Goal: Communication & Community: Answer question/provide support

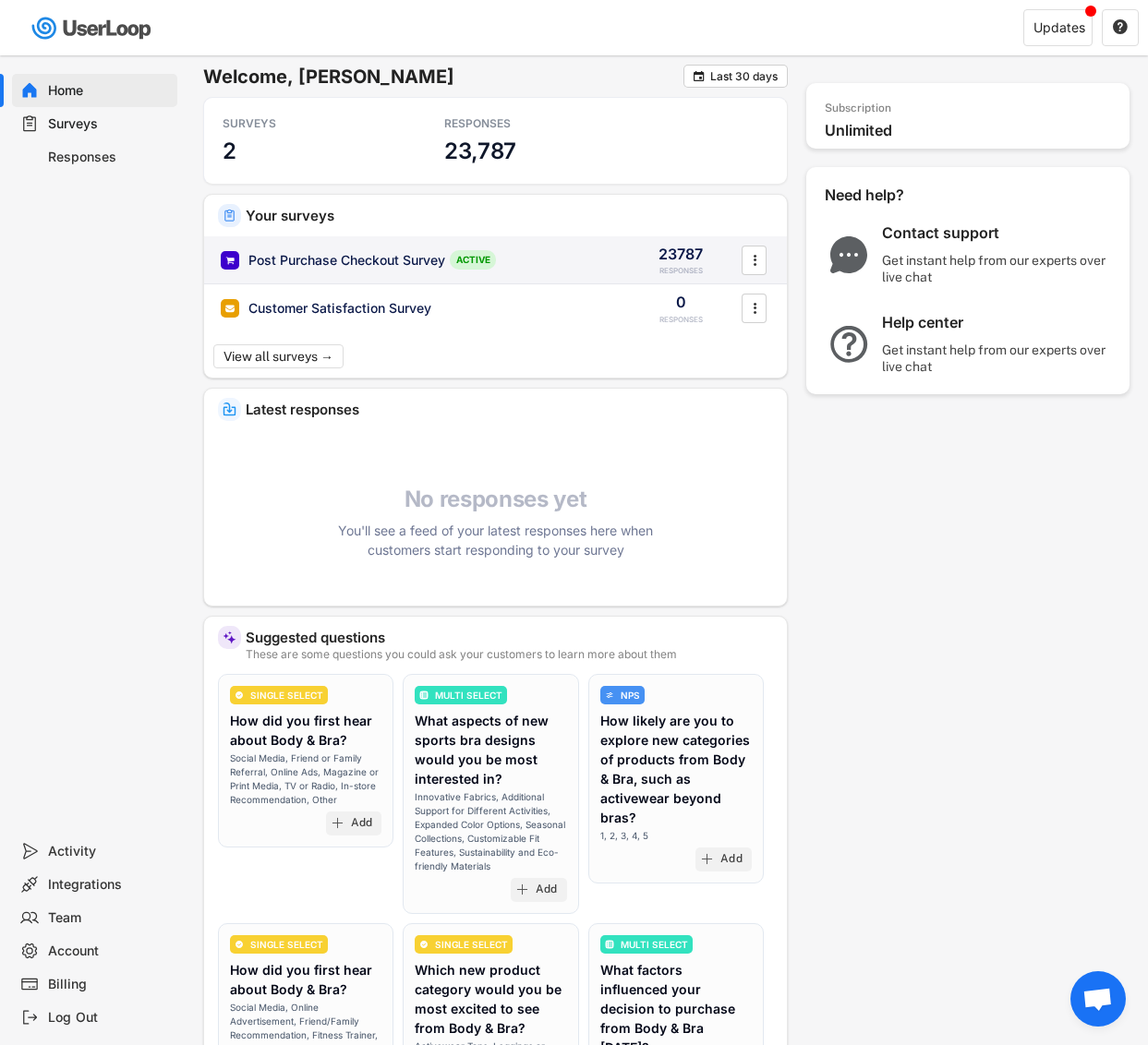
click at [369, 261] on div "Post Purchase Checkout Survey" at bounding box center [347, 261] width 197 height 19
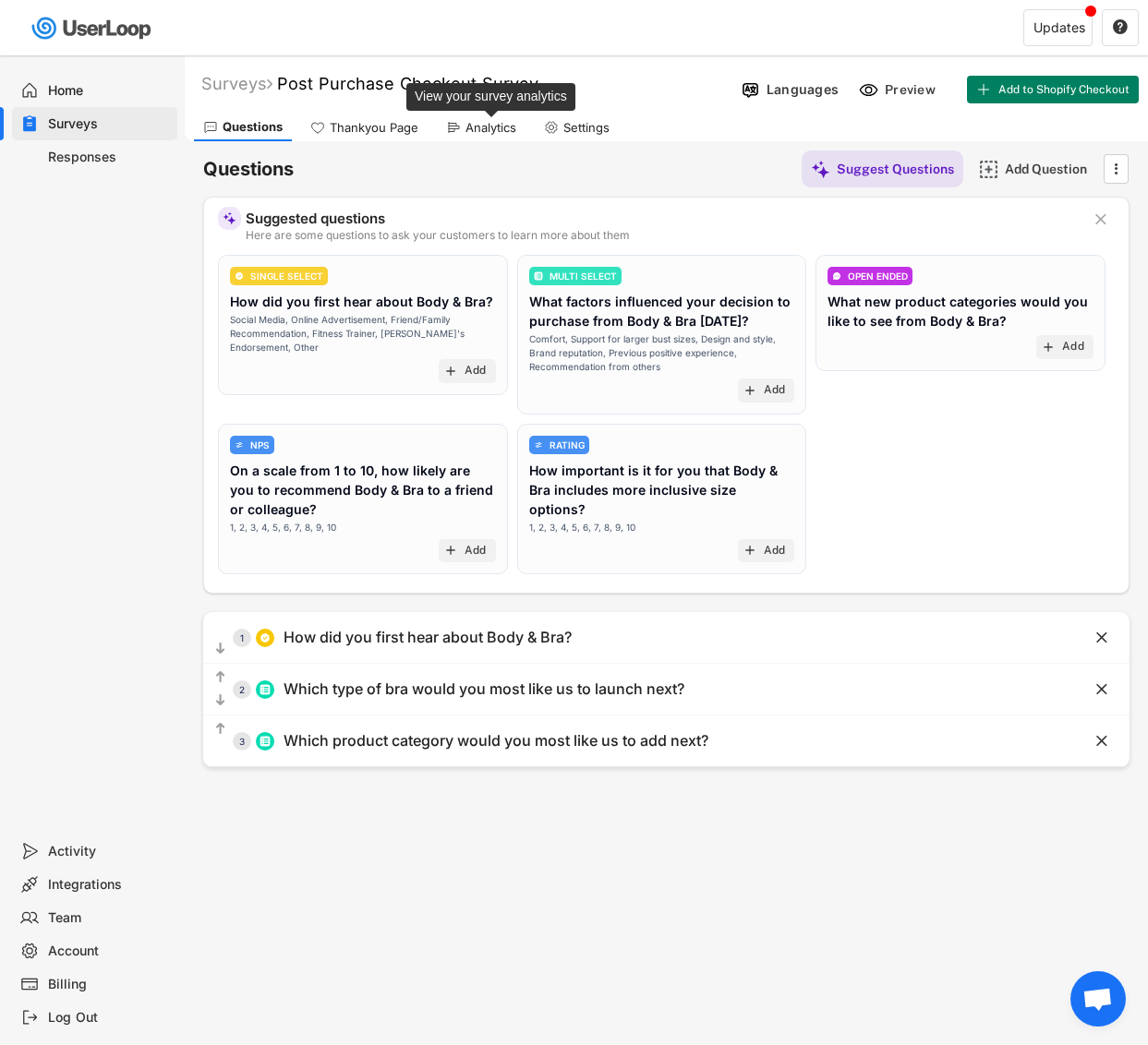
click at [479, 127] on div "Analytics" at bounding box center [490, 128] width 50 height 16
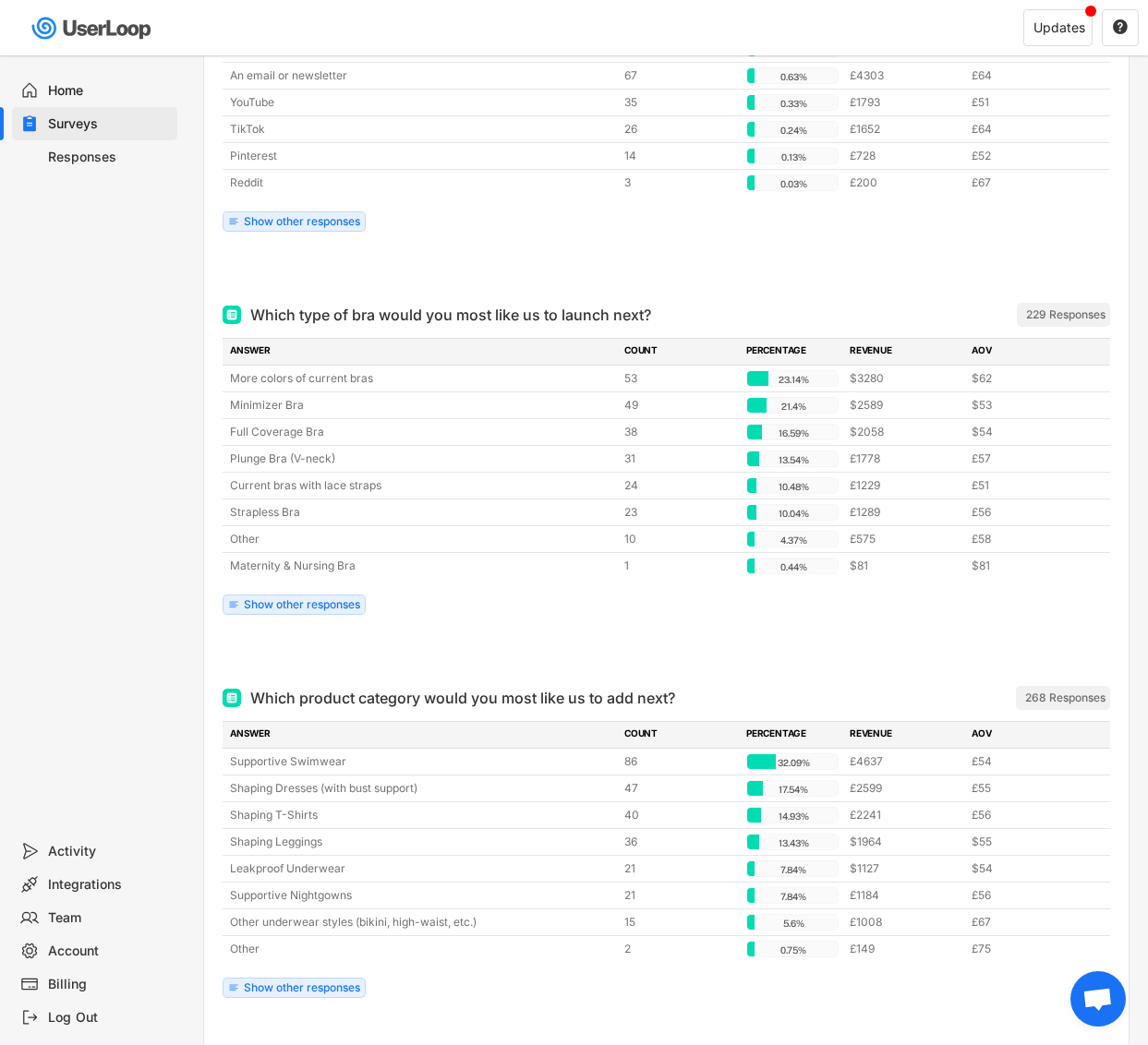
scroll to position [469, 0]
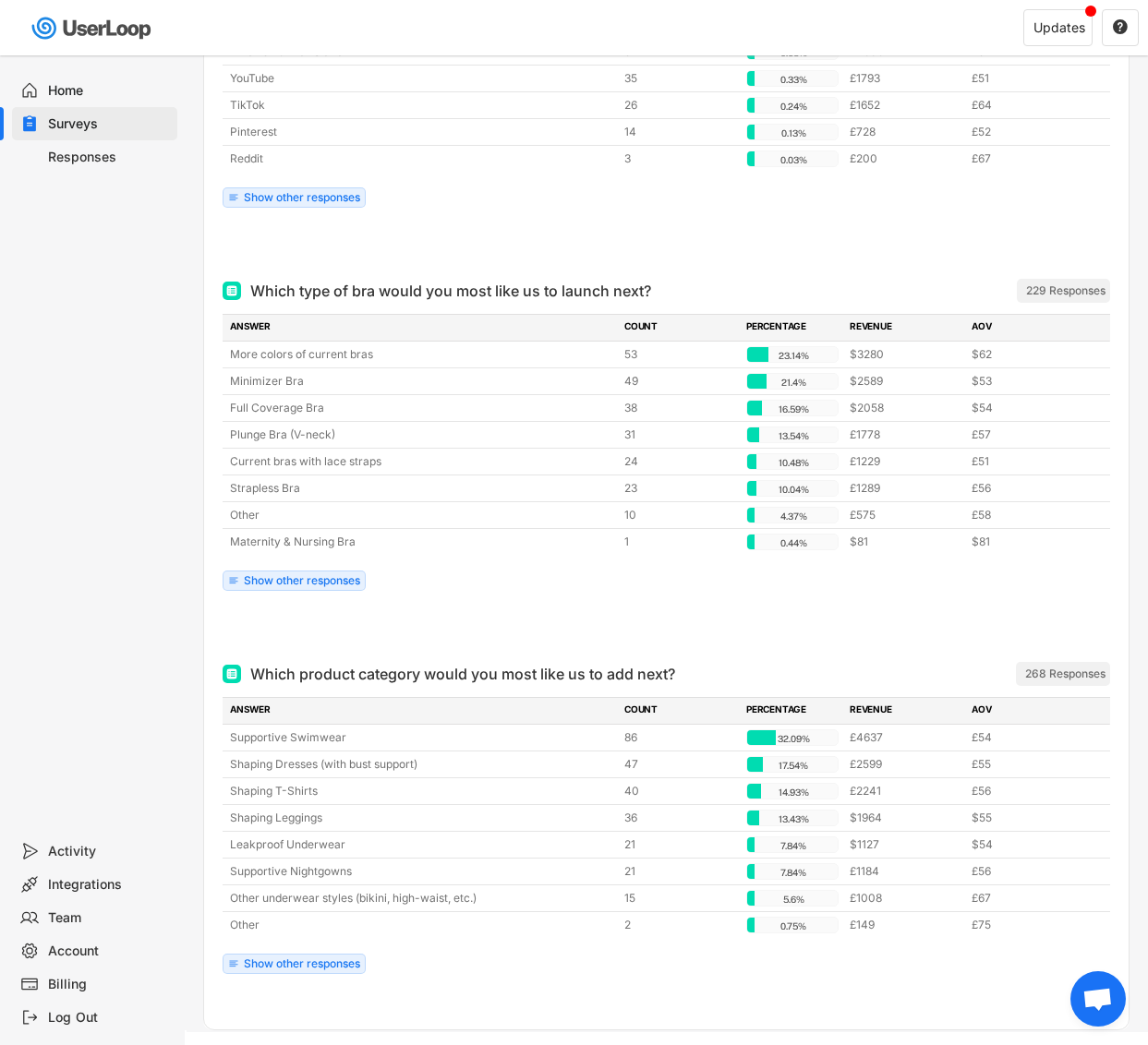
click at [77, 156] on div "Responses" at bounding box center [108, 157] width 122 height 18
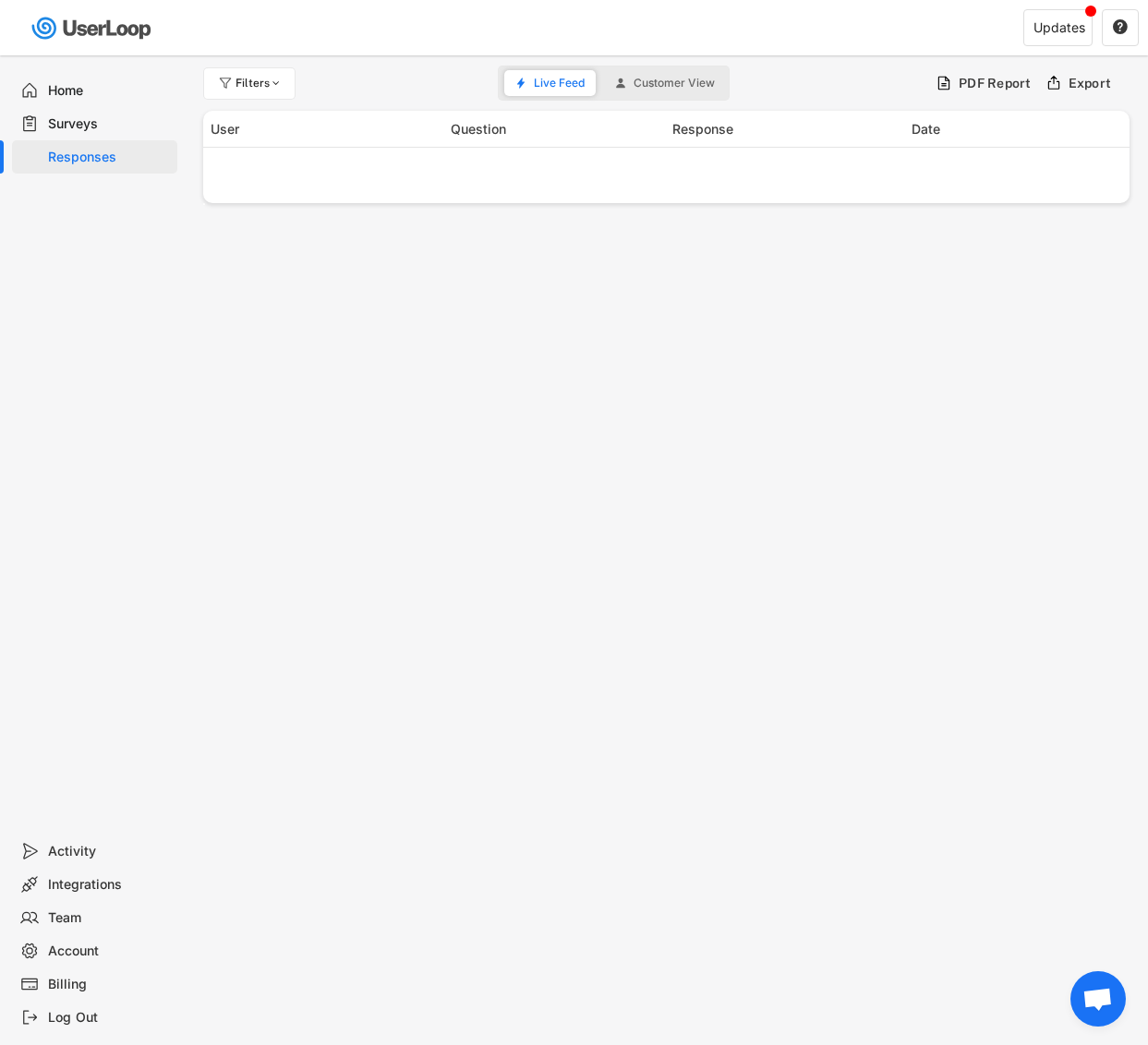
click at [98, 127] on div "Surveys" at bounding box center [108, 124] width 122 height 18
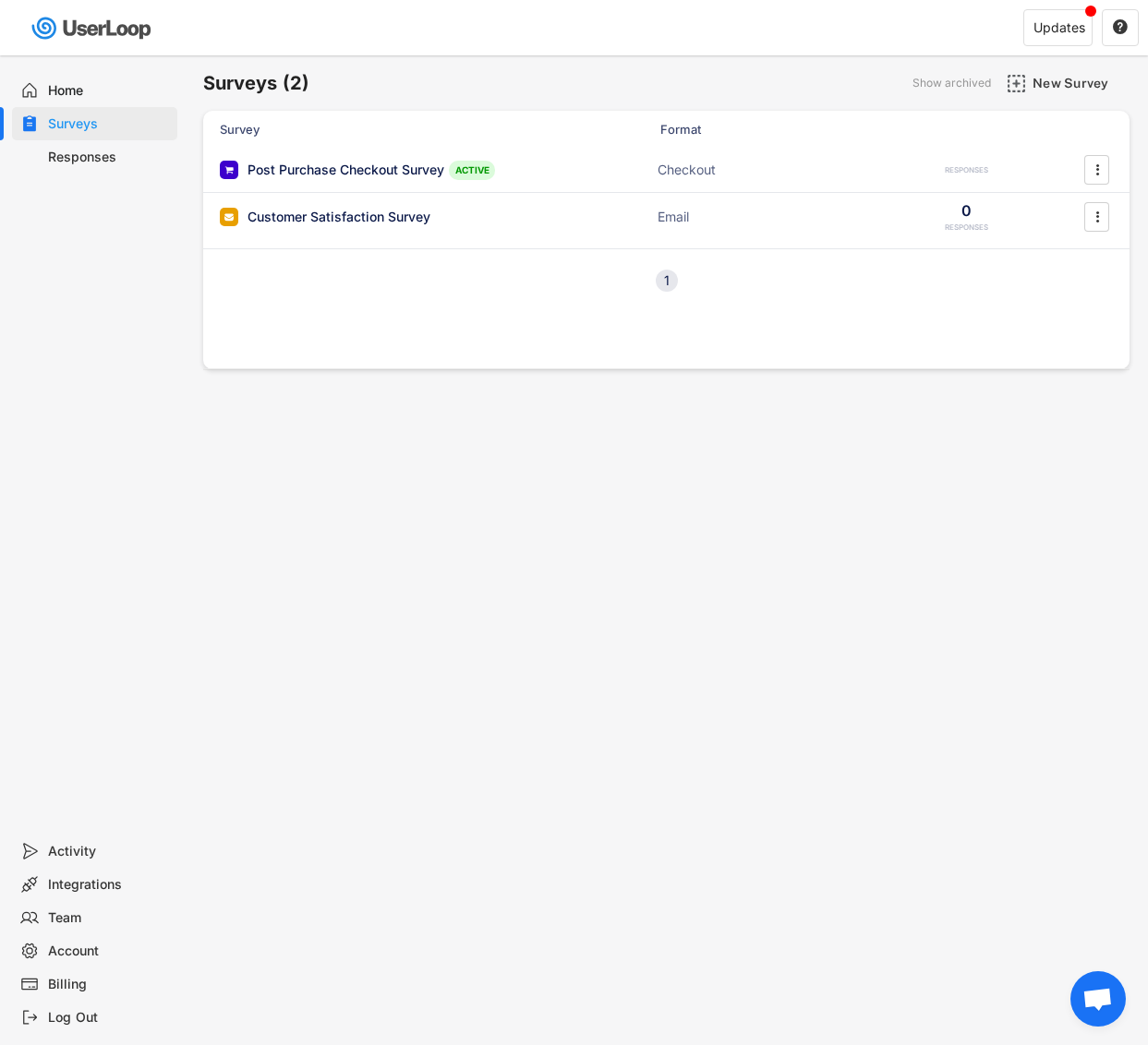
click at [116, 162] on div "Responses" at bounding box center [108, 157] width 122 height 18
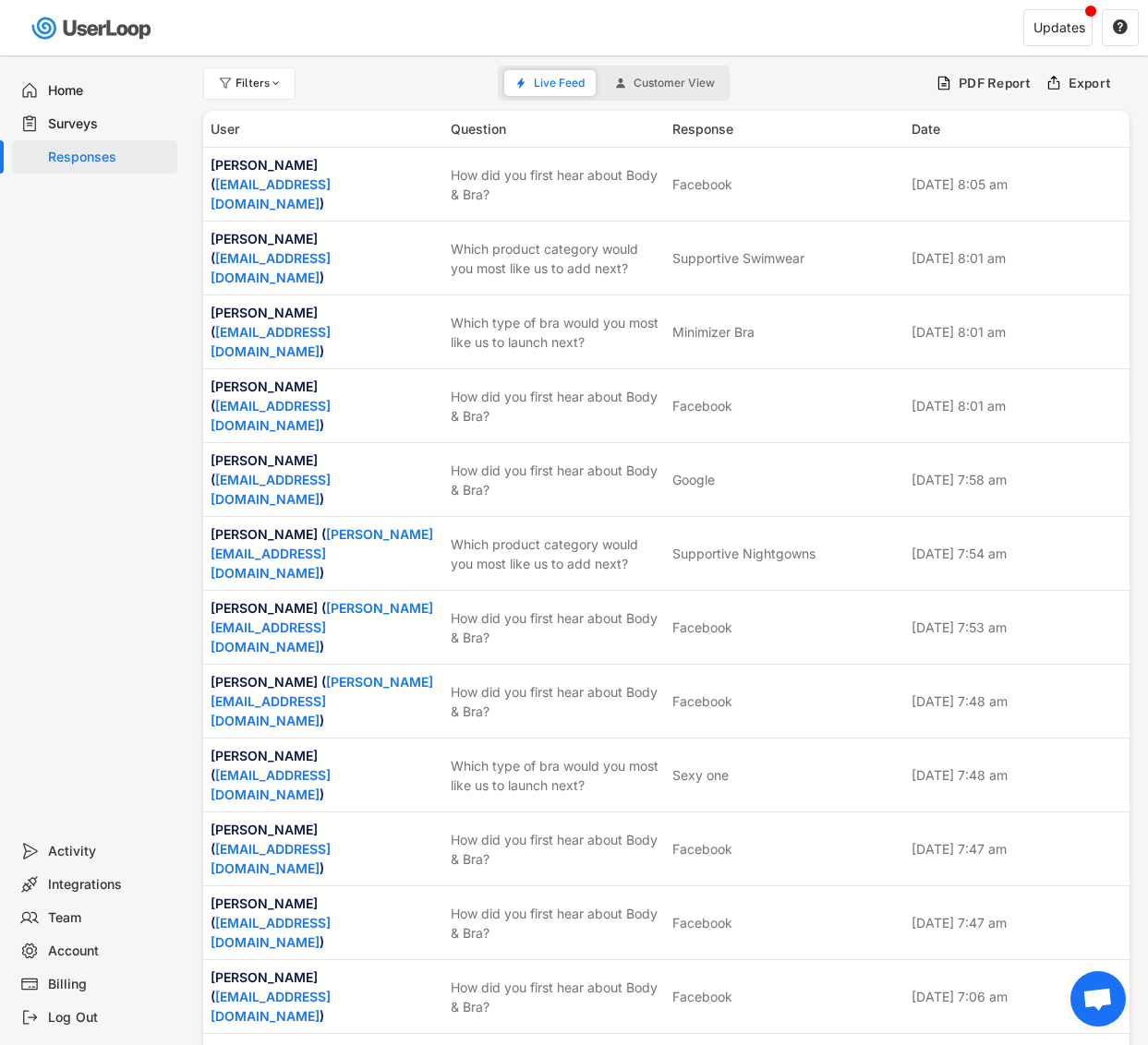
click at [92, 120] on div "Surveys" at bounding box center [108, 124] width 122 height 18
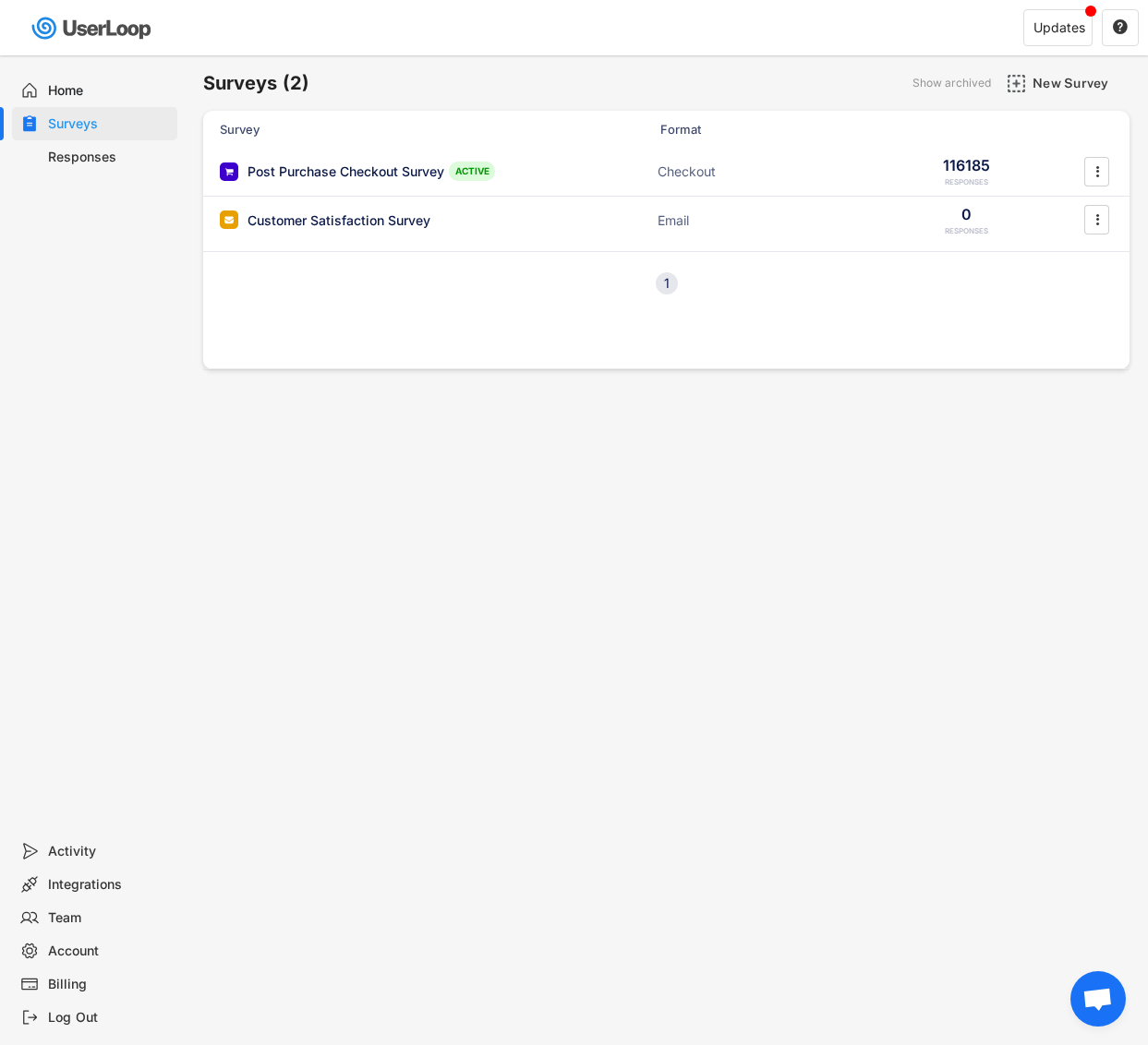
click at [88, 153] on div "Responses" at bounding box center [108, 157] width 122 height 18
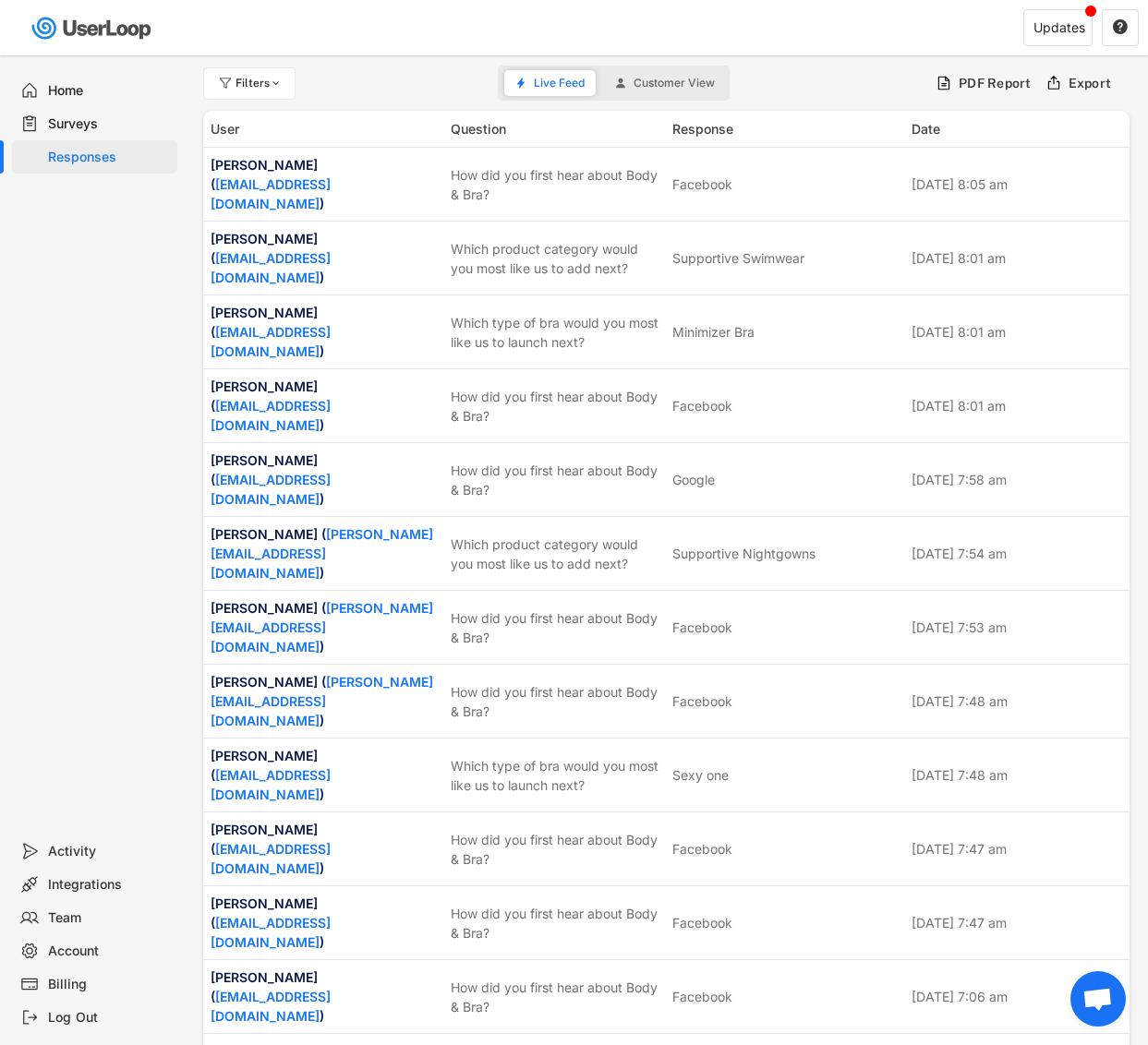
click at [105, 118] on div "Surveys" at bounding box center [108, 124] width 122 height 18
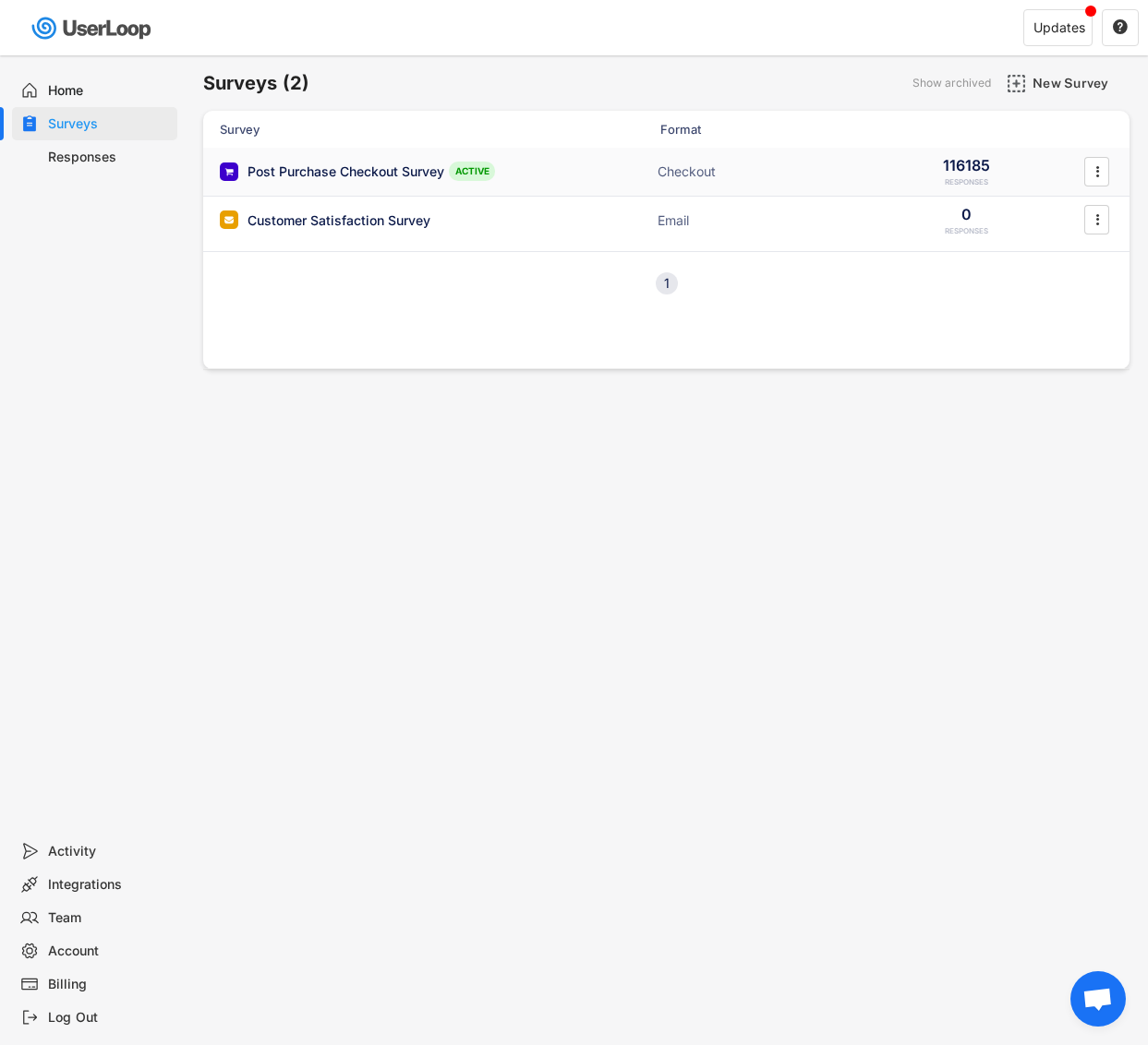
click at [371, 166] on div "Post Purchase Checkout Survey" at bounding box center [346, 172] width 197 height 19
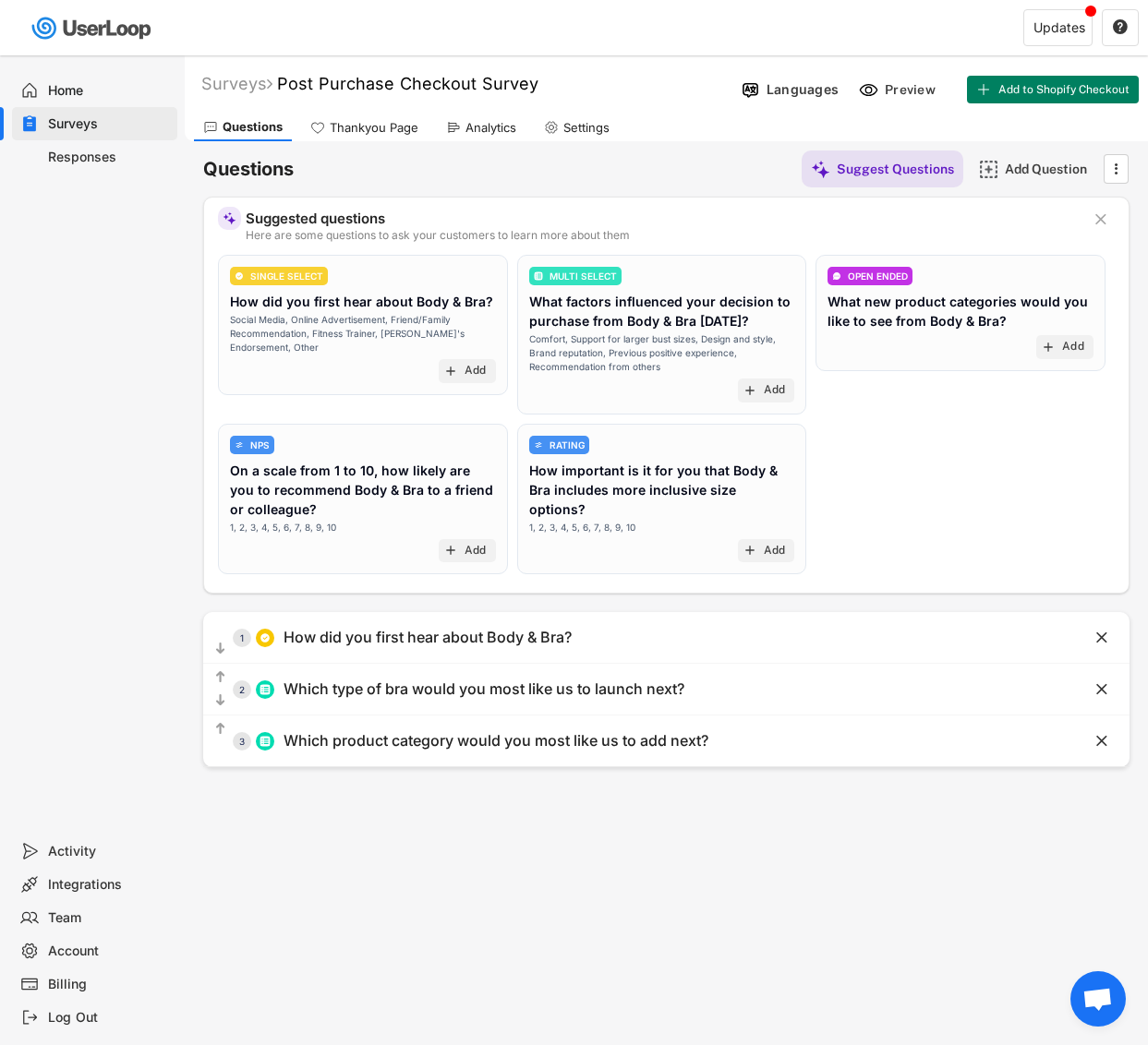
click at [106, 156] on div "Responses" at bounding box center [108, 157] width 122 height 18
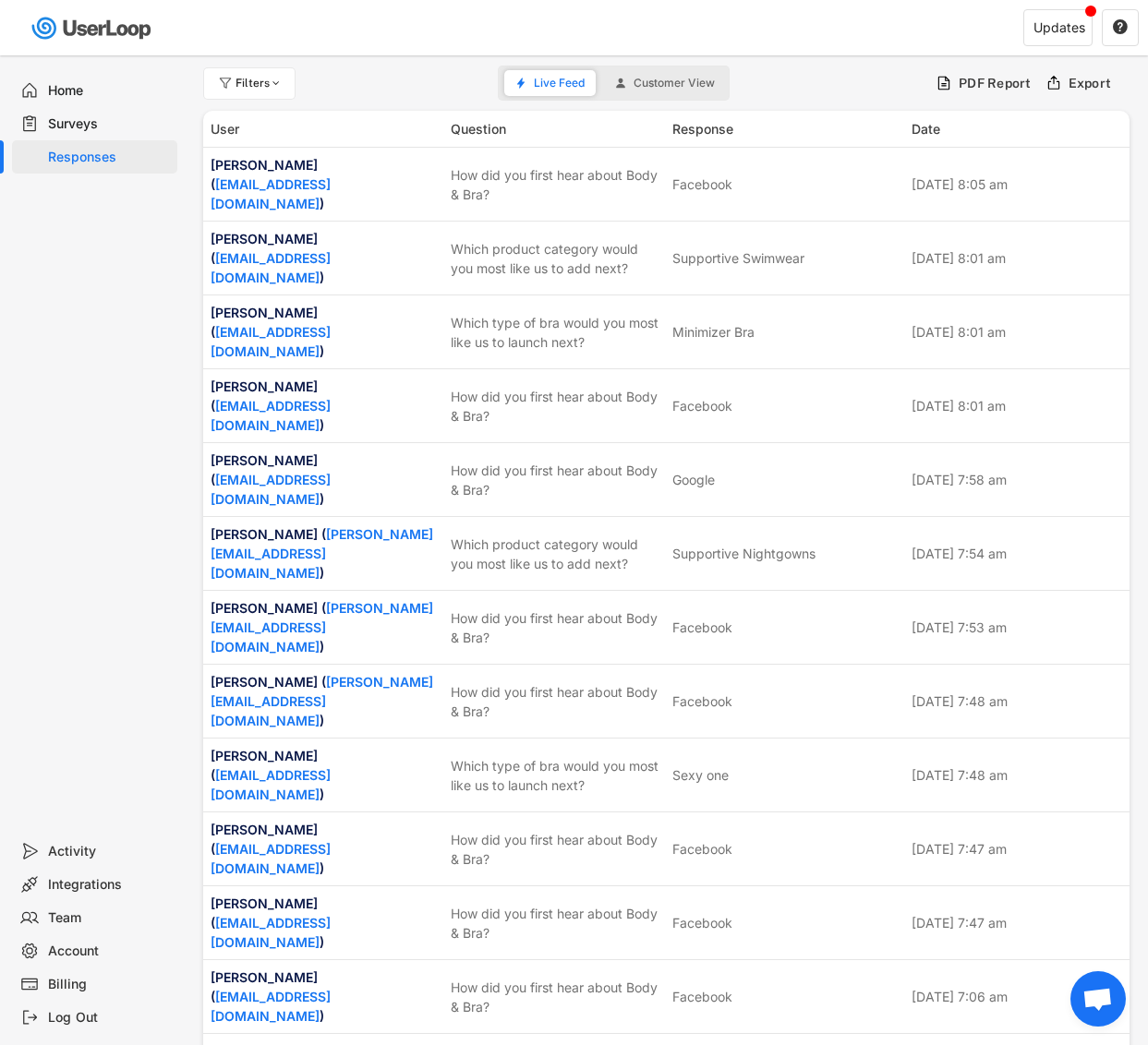
click at [121, 123] on div "Surveys" at bounding box center [108, 124] width 122 height 18
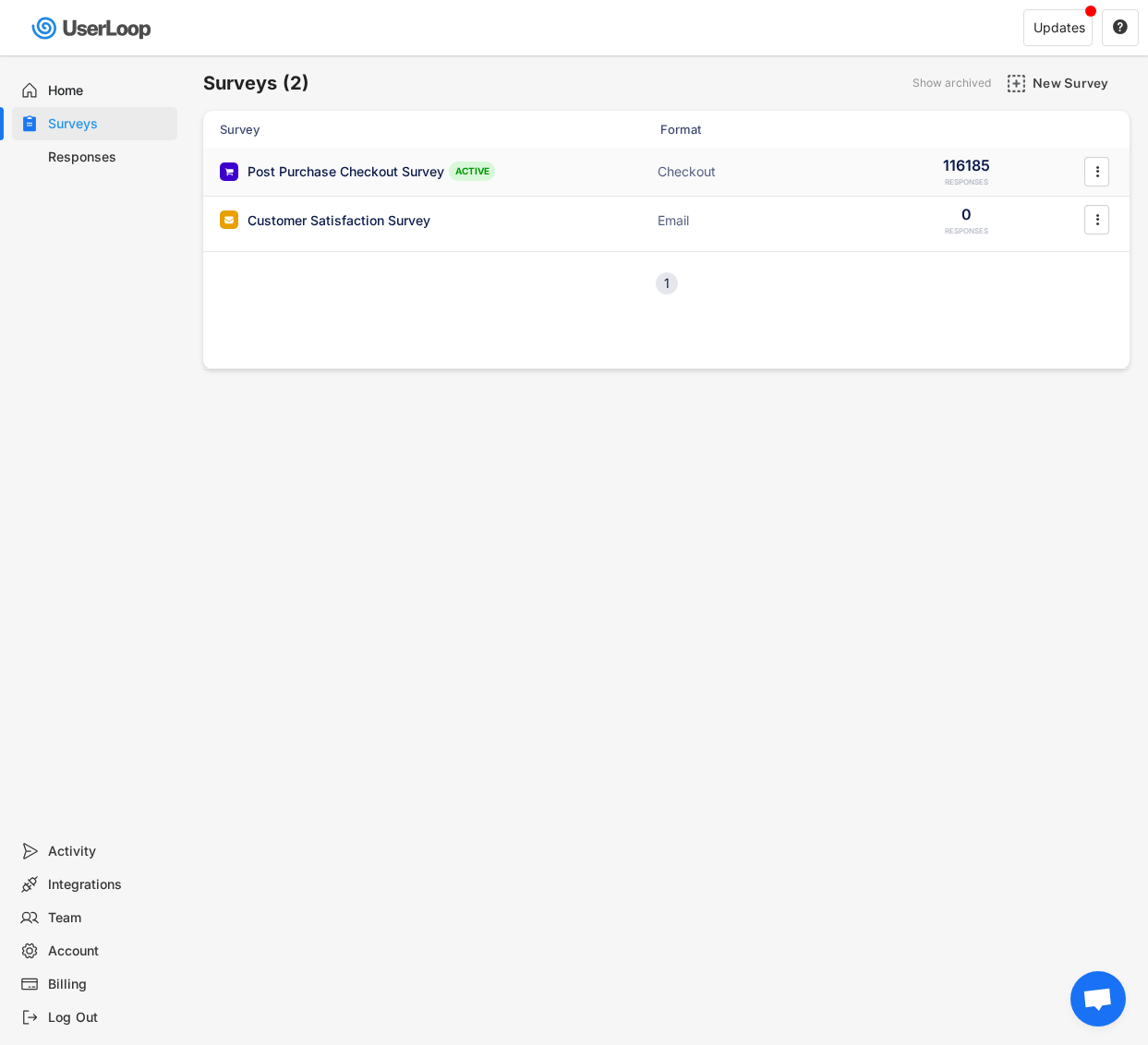
click at [344, 175] on div "Post Purchase Checkout Survey" at bounding box center [346, 172] width 197 height 19
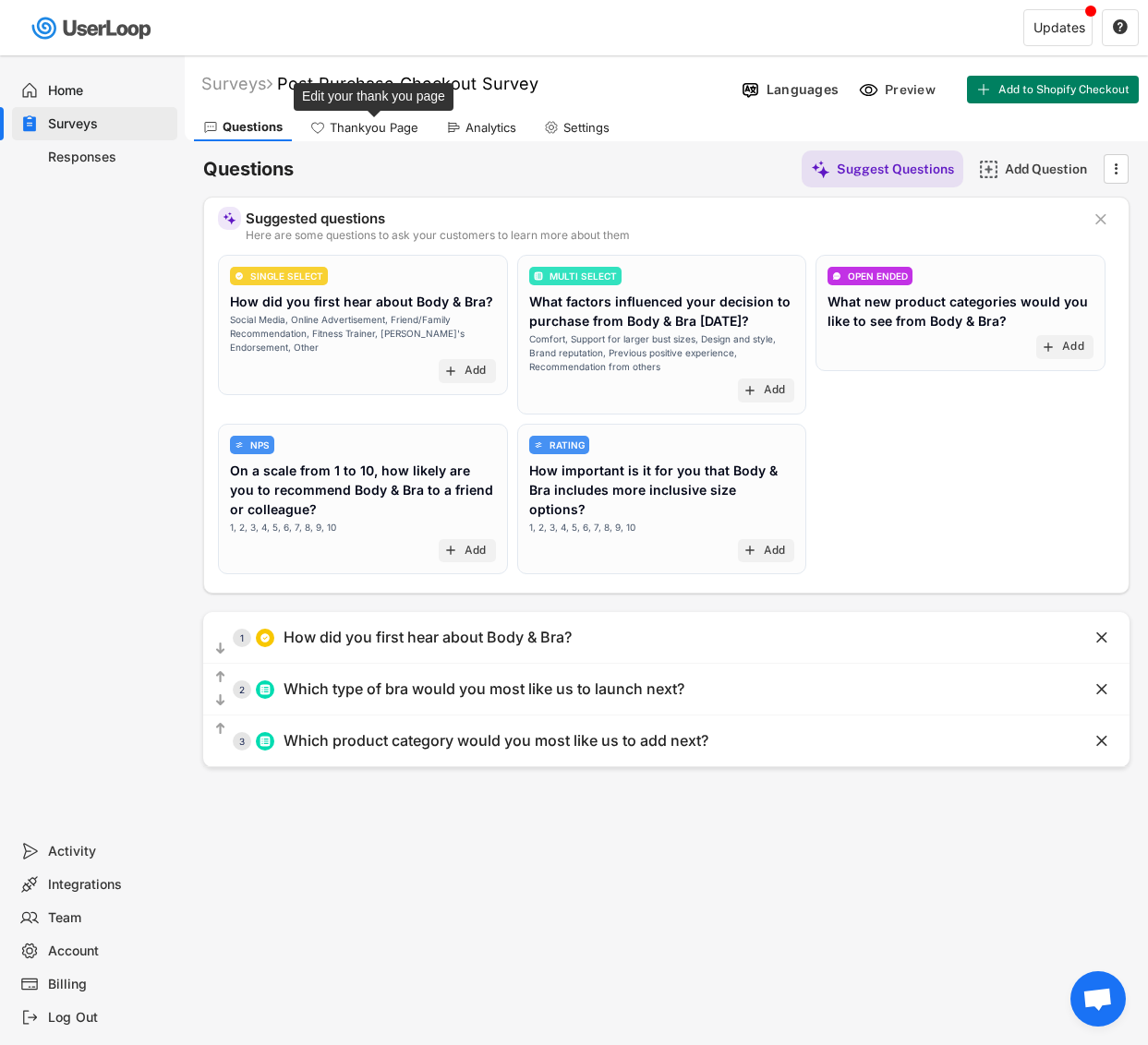
click at [386, 132] on div "Thankyou Page" at bounding box center [374, 128] width 89 height 16
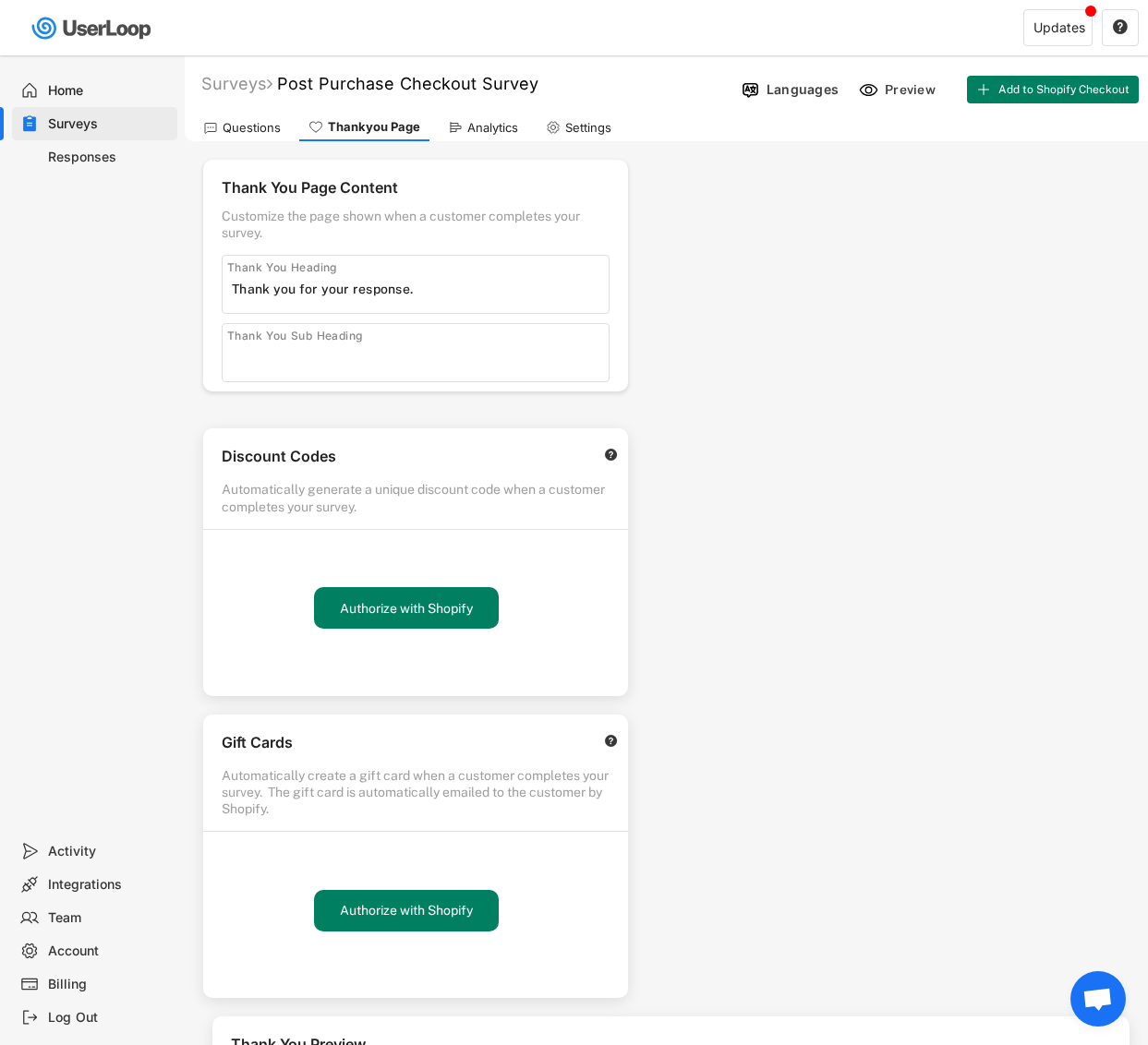
click at [501, 130] on div "Analytics" at bounding box center [492, 128] width 50 height 16
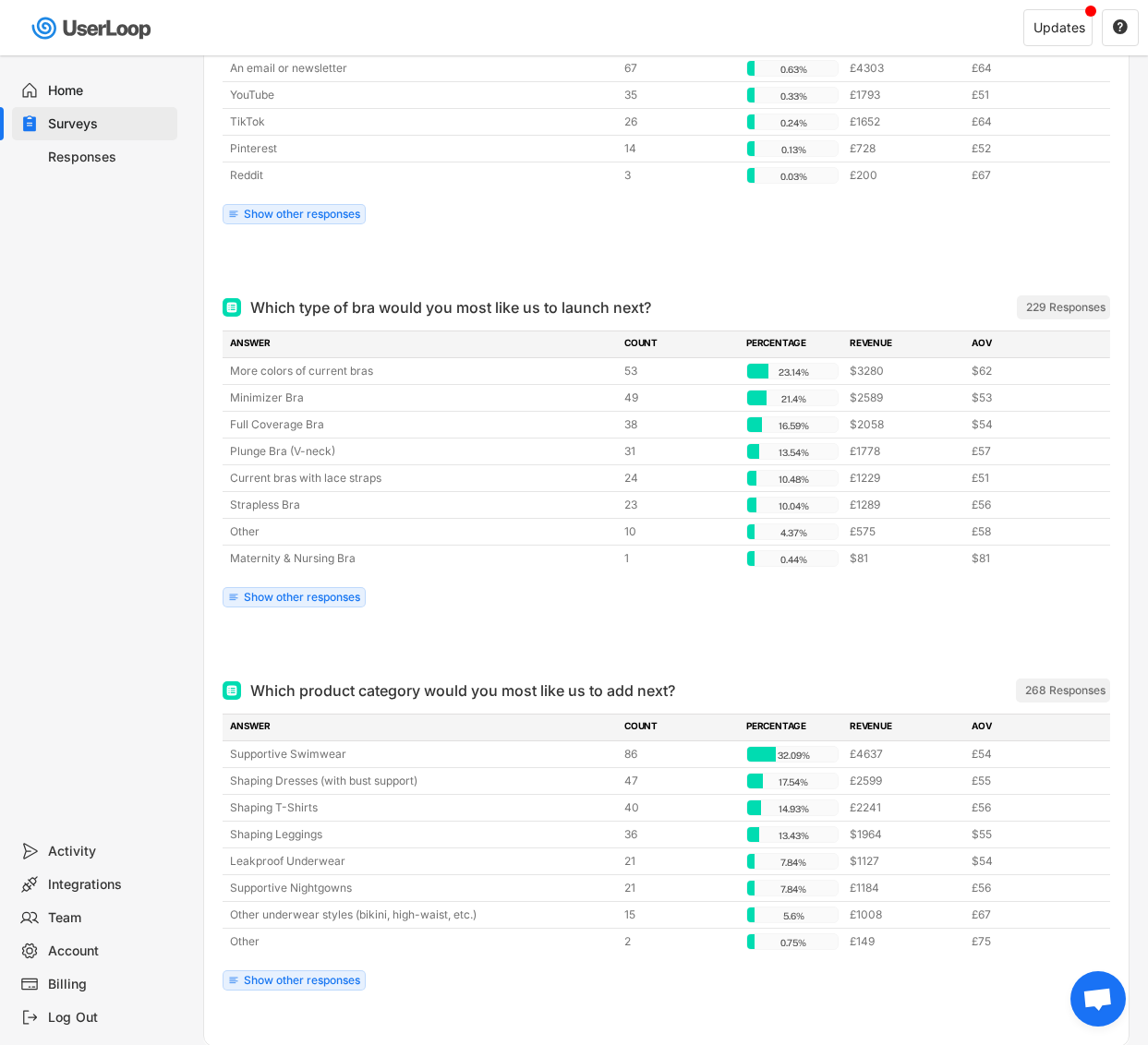
scroll to position [512, 0]
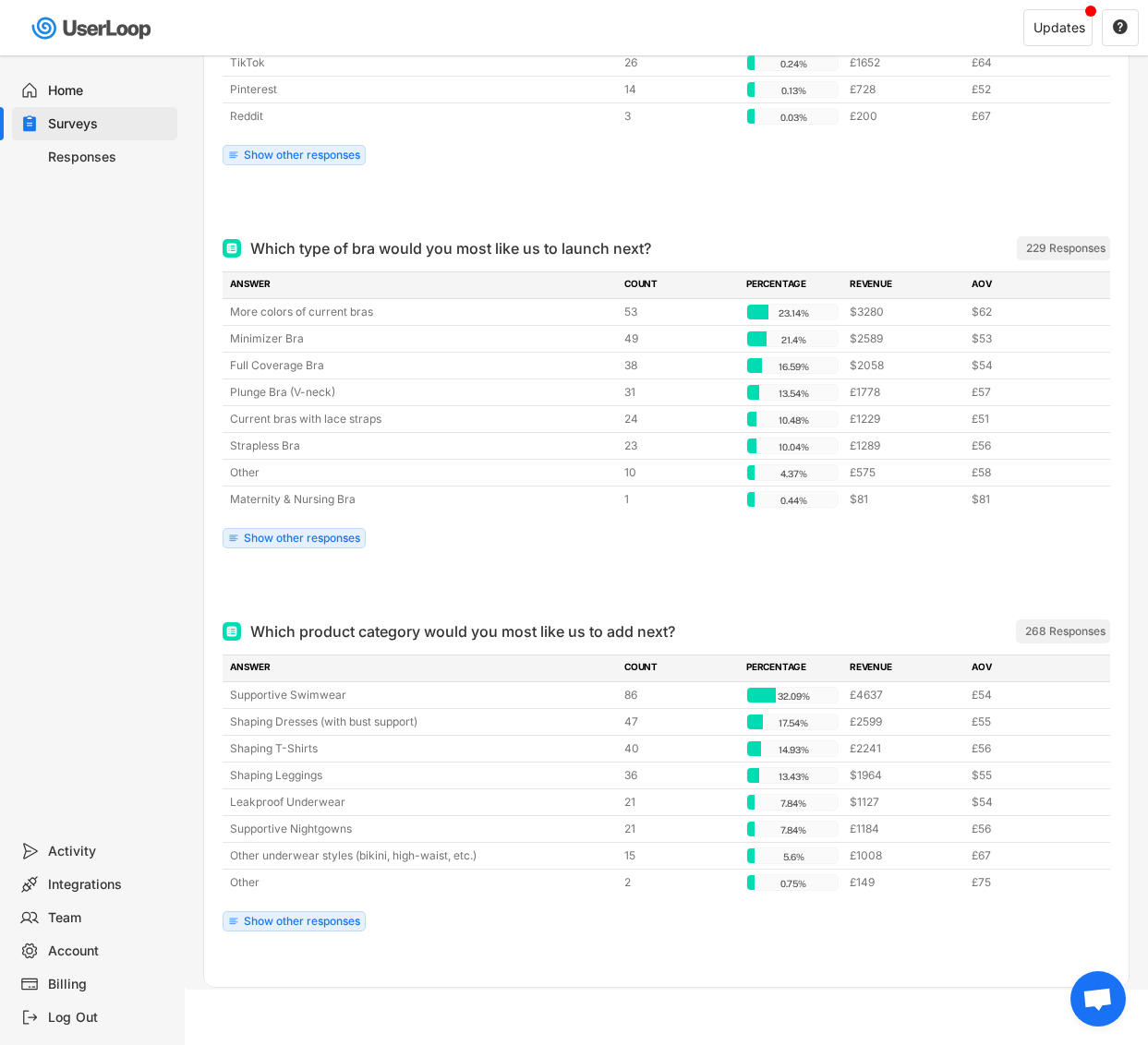
click at [87, 148] on div "Responses" at bounding box center [108, 157] width 122 height 18
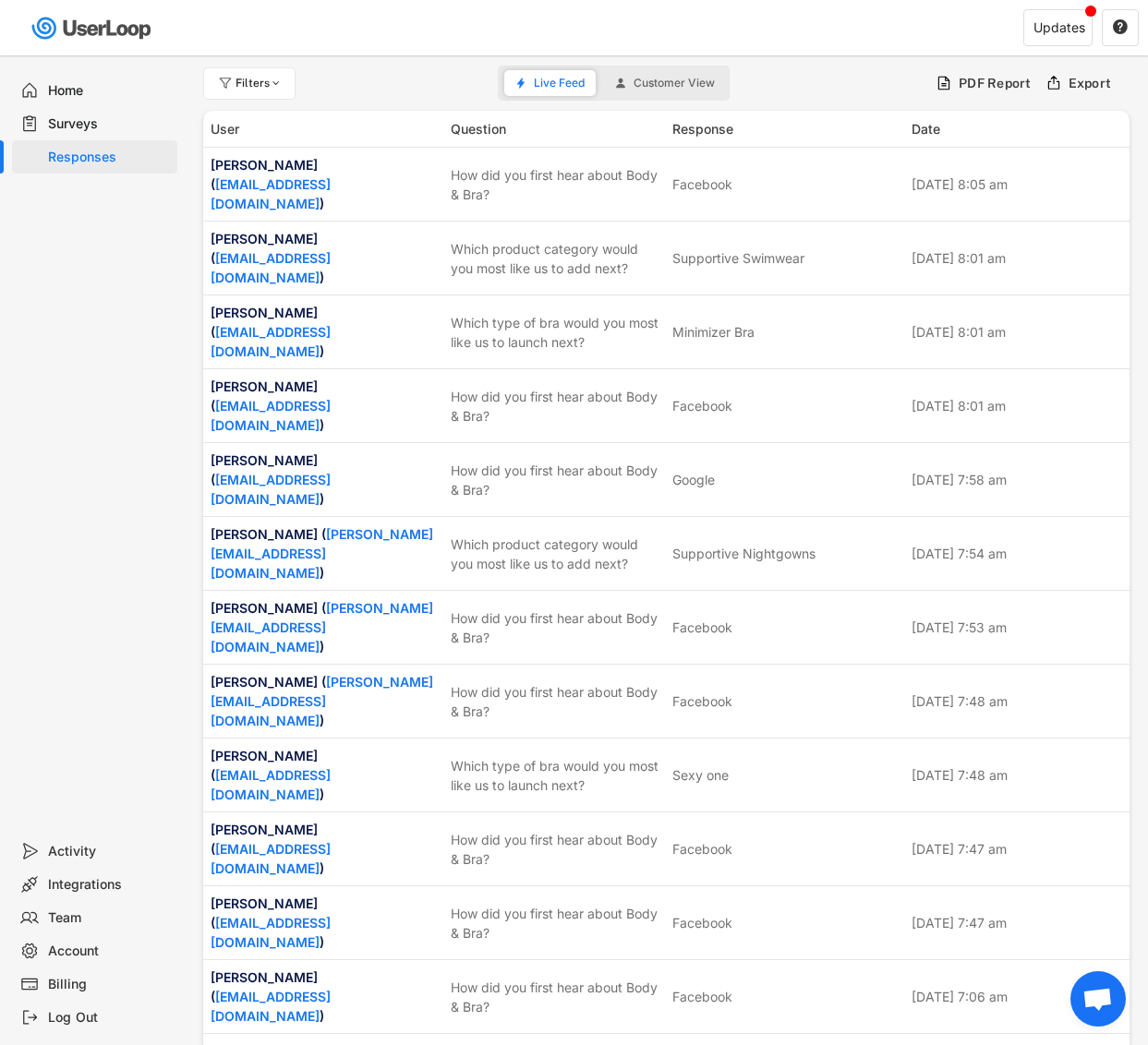
click at [112, 120] on div "Surveys" at bounding box center [108, 124] width 122 height 18
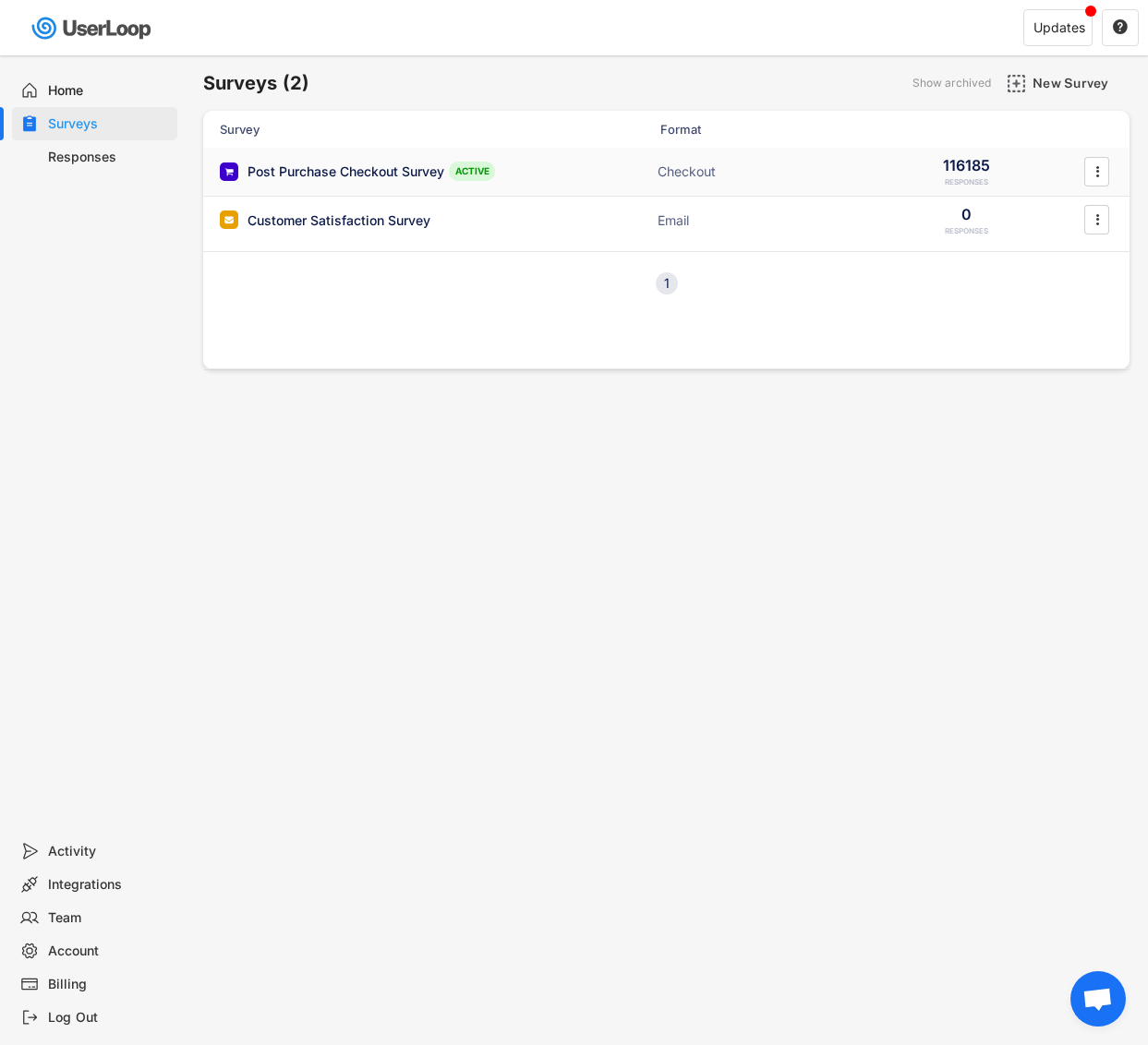
click at [390, 173] on div "Post Purchase Checkout Survey" at bounding box center [346, 172] width 197 height 19
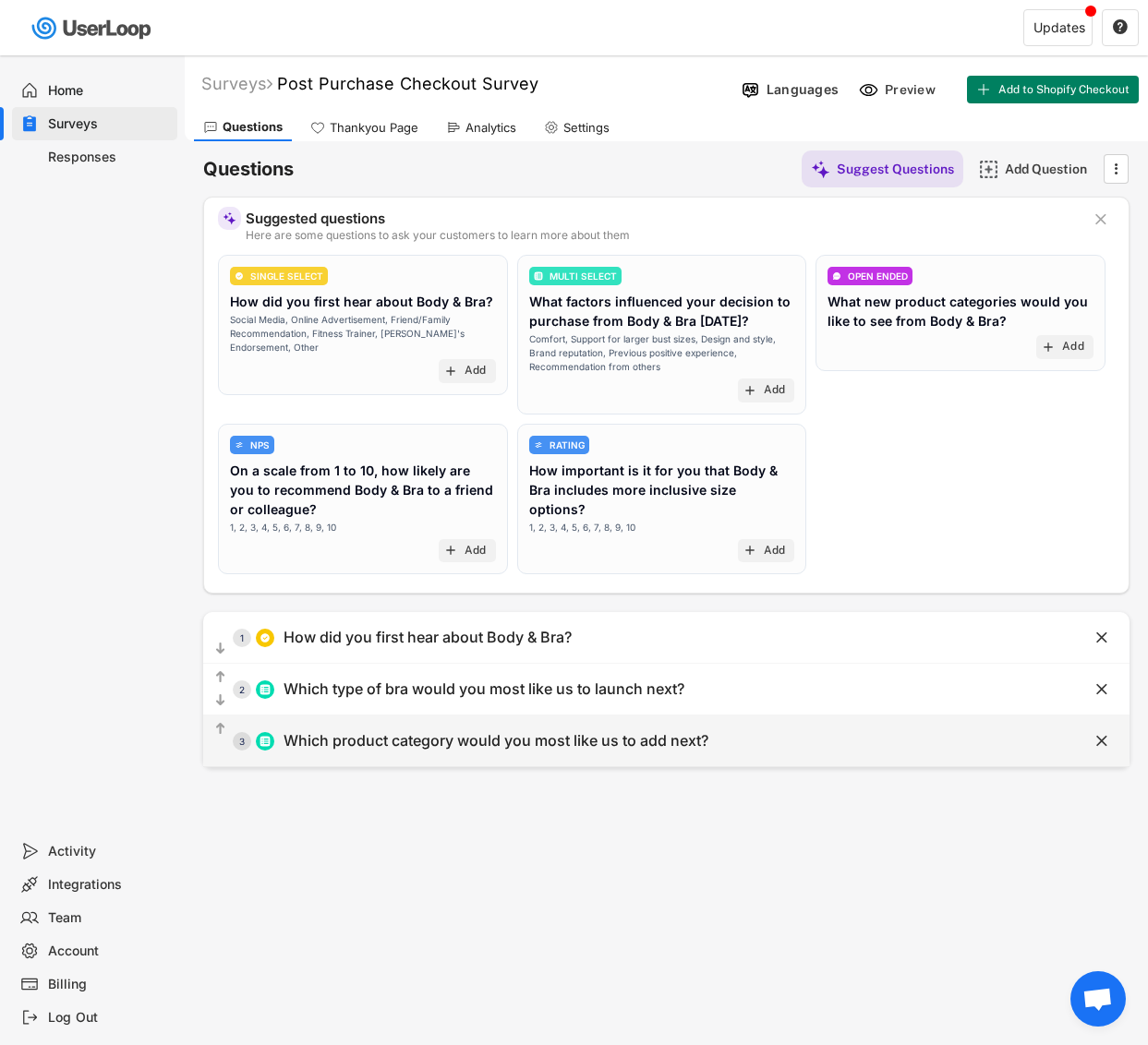
click at [397, 741] on div "Which product category would you most like us to add next?" at bounding box center [496, 741] width 425 height 20
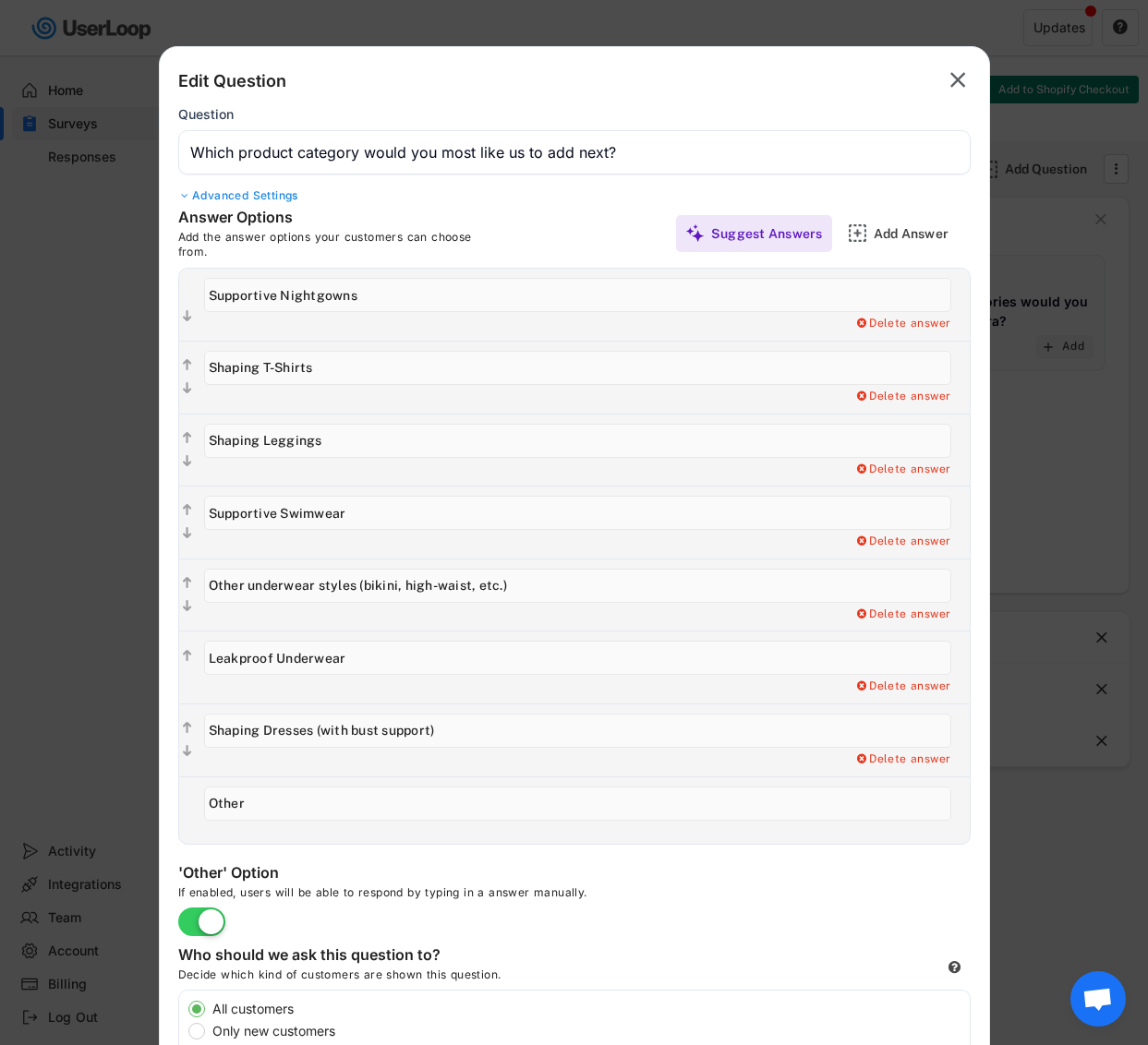
click at [953, 81] on text "" at bounding box center [957, 79] width 16 height 27
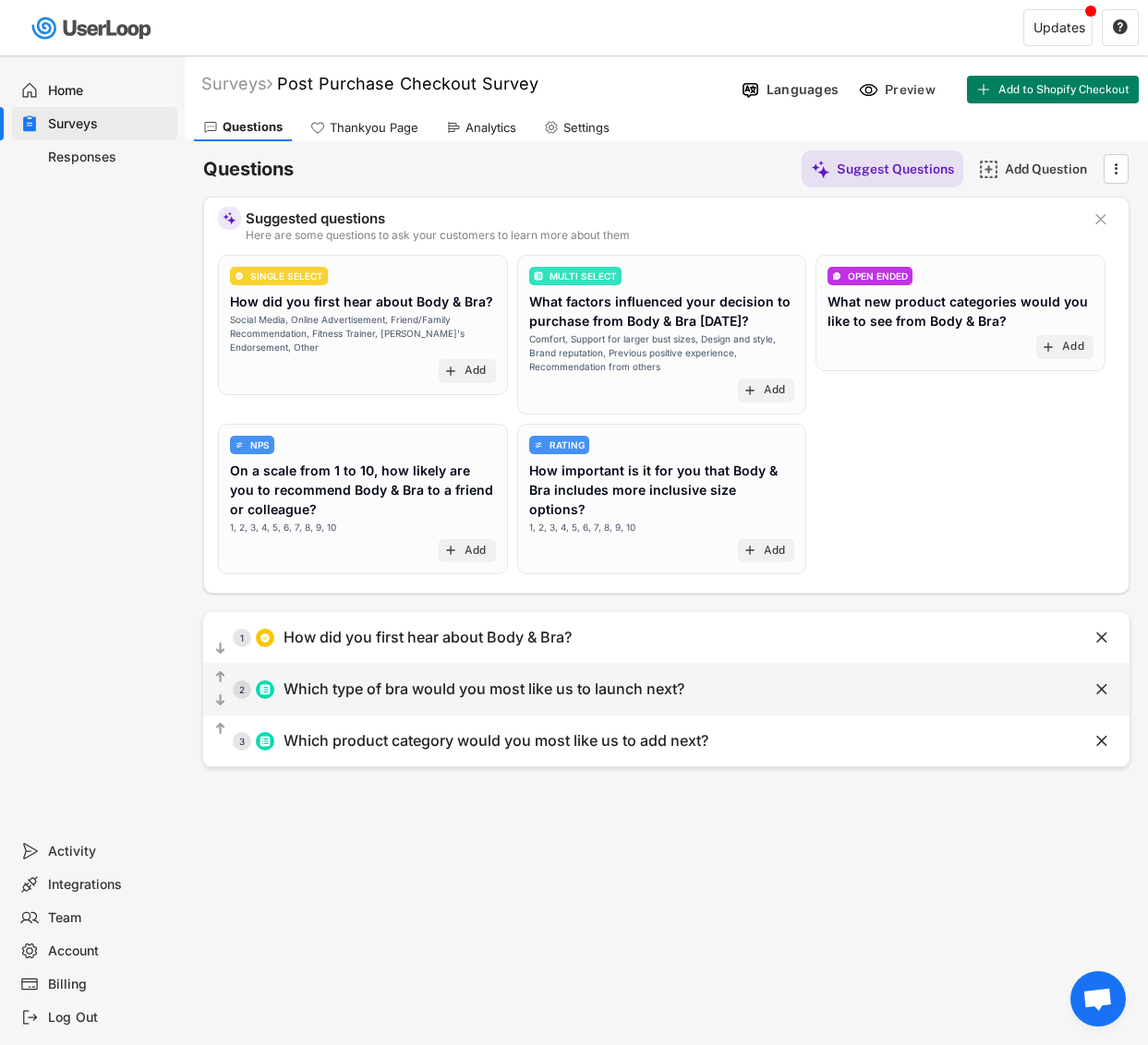
click at [373, 695] on div "Which type of bra would you most like us to launch next?" at bounding box center [484, 689] width 401 height 20
type input "Minimizer Bra"
type input "Plunge Bra (V-neck)"
type input "Full Coverage Bra"
type input "Strapless Bra"
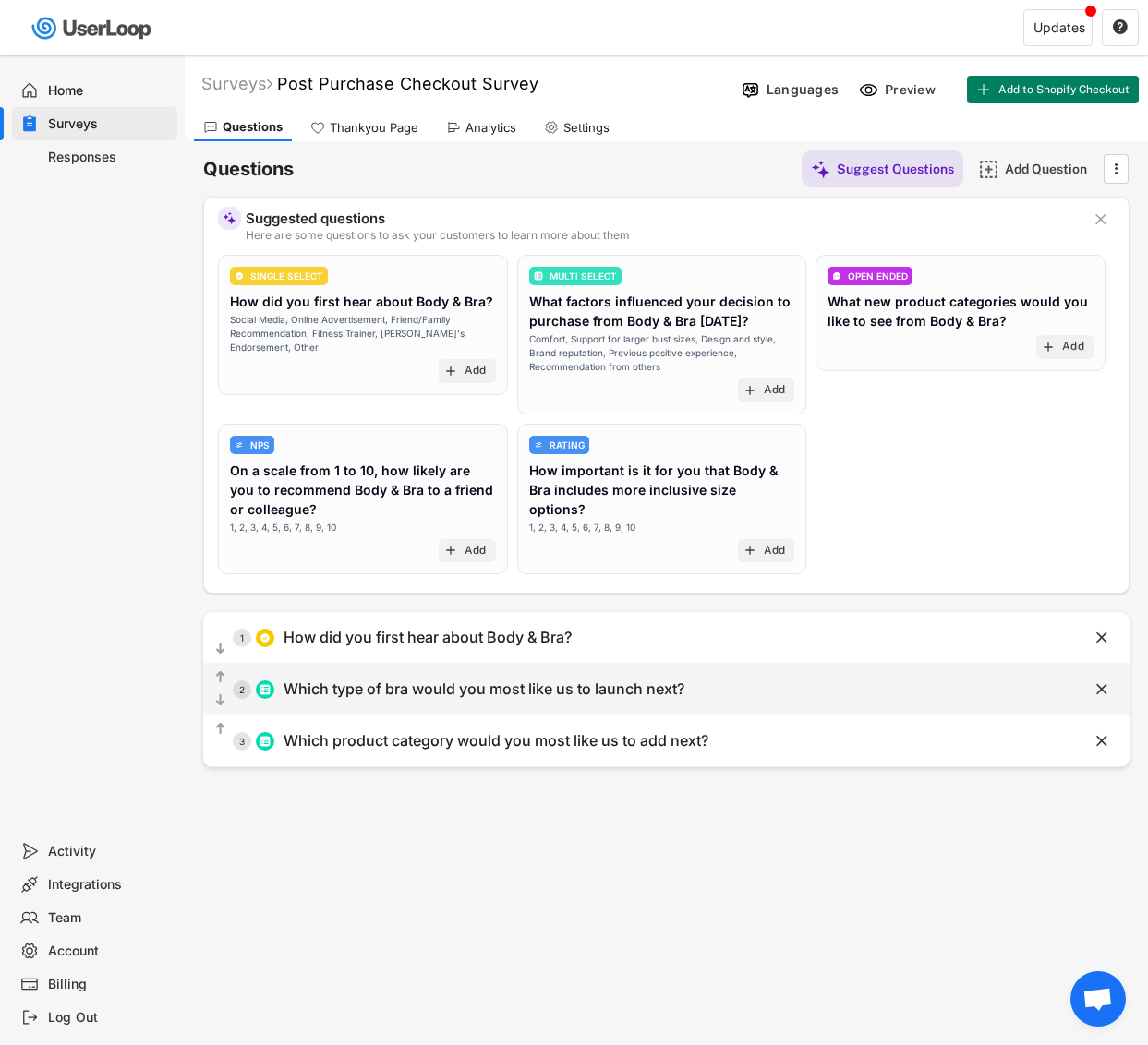
type input "Maternity & Nursing Bra"
type input "Current bras with lace straps"
type input "More colors of current bras"
type input "Which type of bra would you most like us to launch next?"
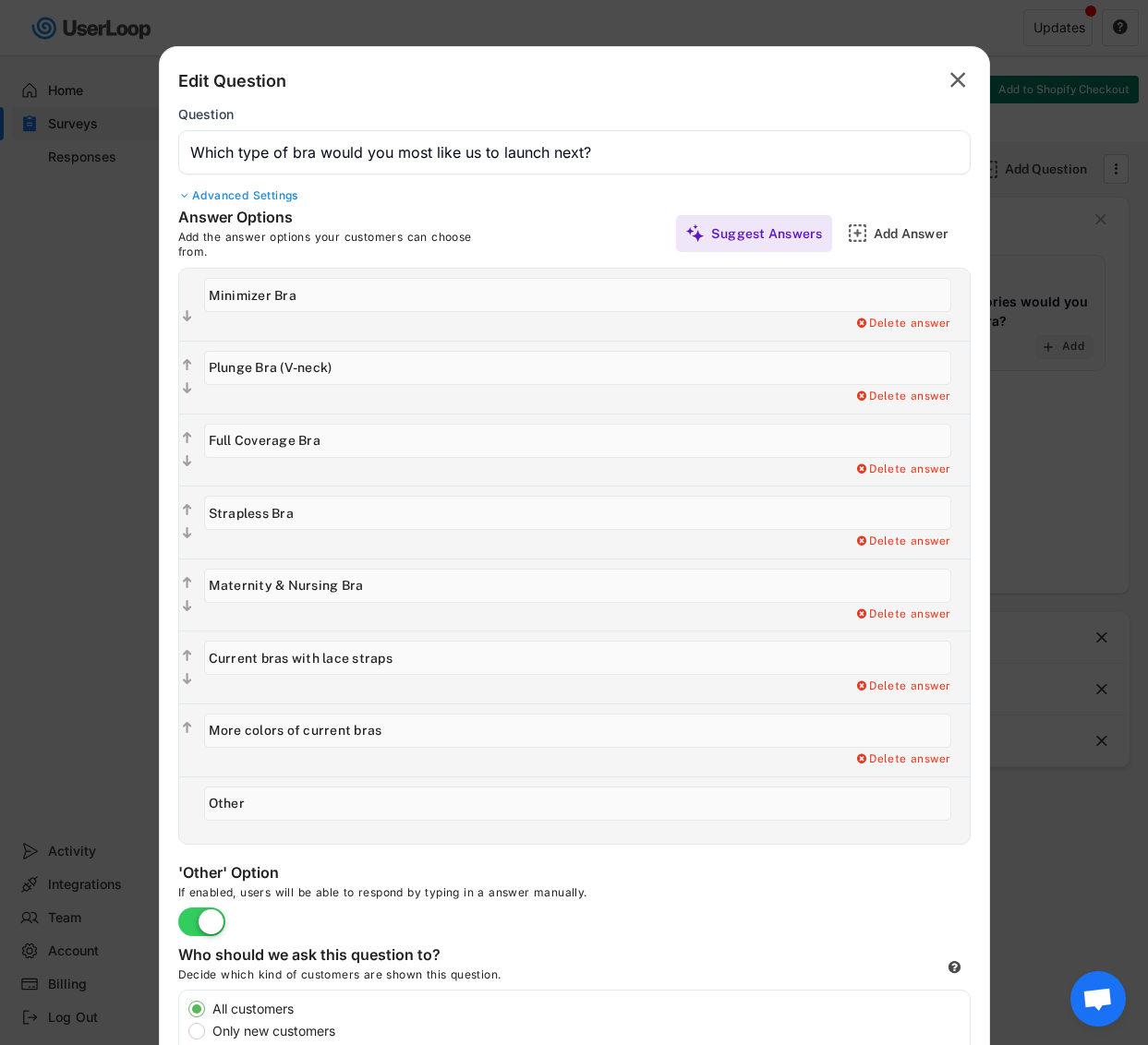
click at [964, 77] on text "" at bounding box center [957, 79] width 16 height 27
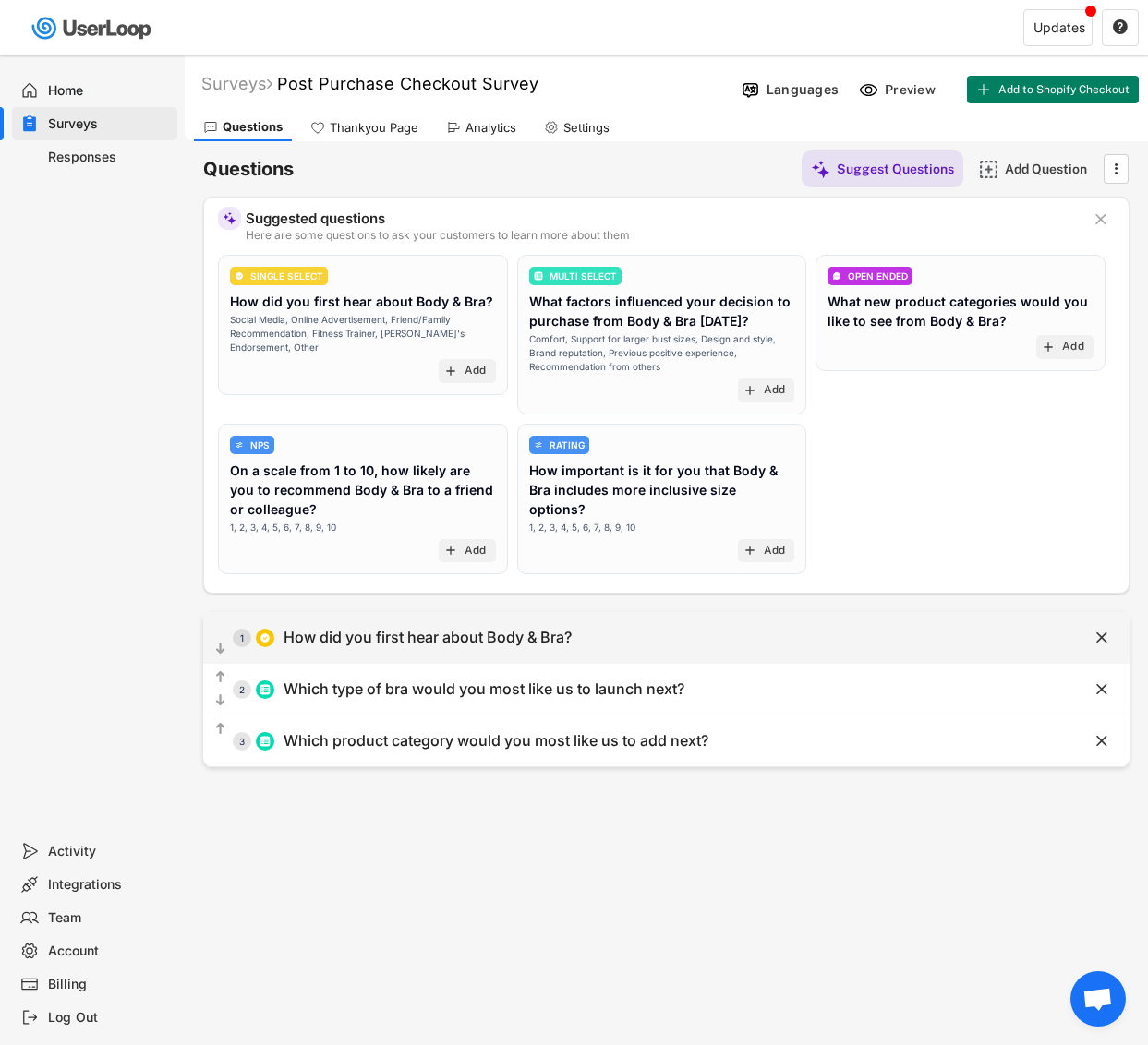
click at [436, 639] on div "How did you first hear about Body & Bra?" at bounding box center [428, 637] width 288 height 20
type input "A friend or family member"
type input "Facebook"
type input "Instagram"
type input "Google"
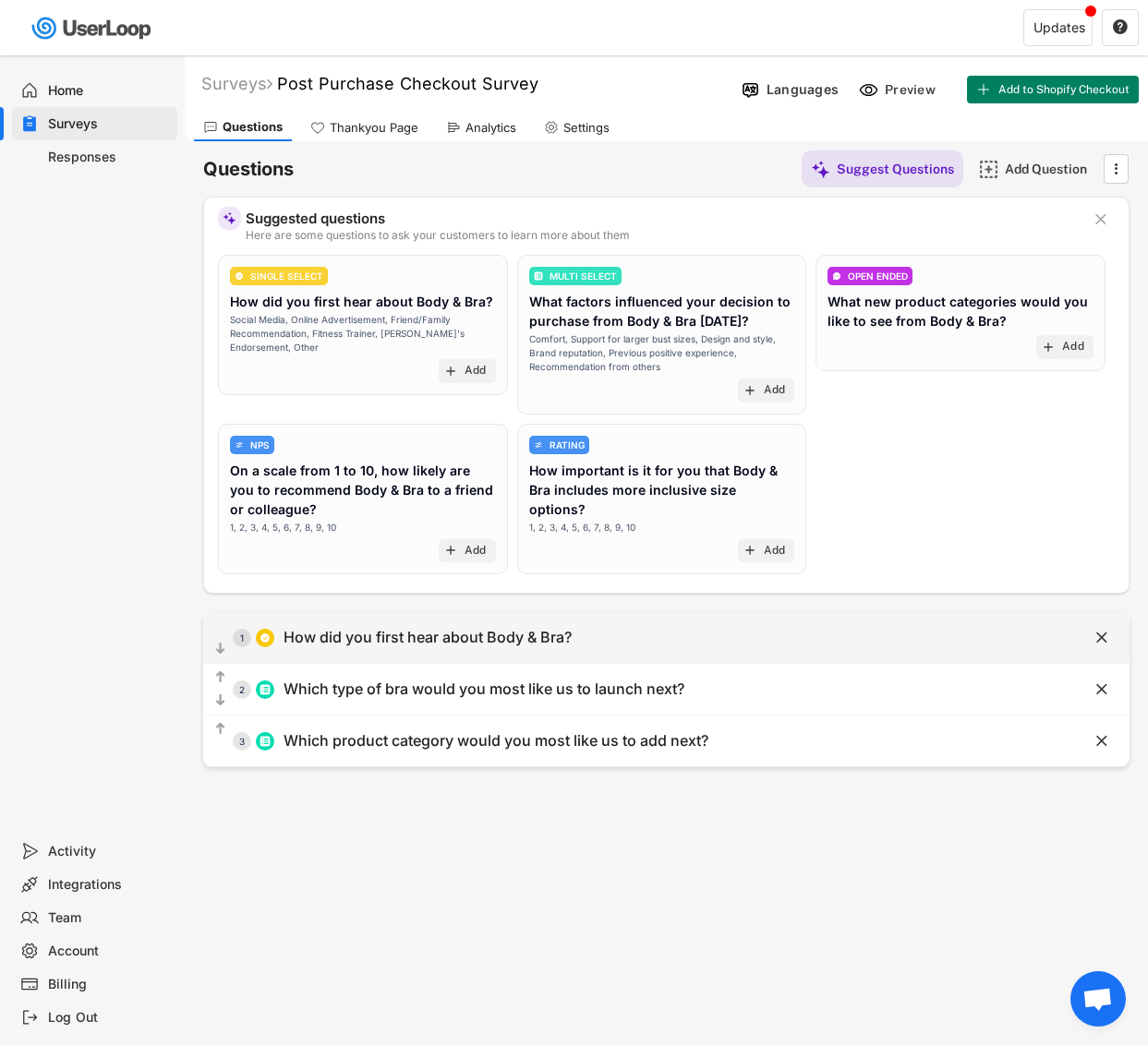
type input "Pinterest"
type input "TikTok"
type input "YouTube"
type input "Reddit"
type input "How did you first hear about Body & Bra?"
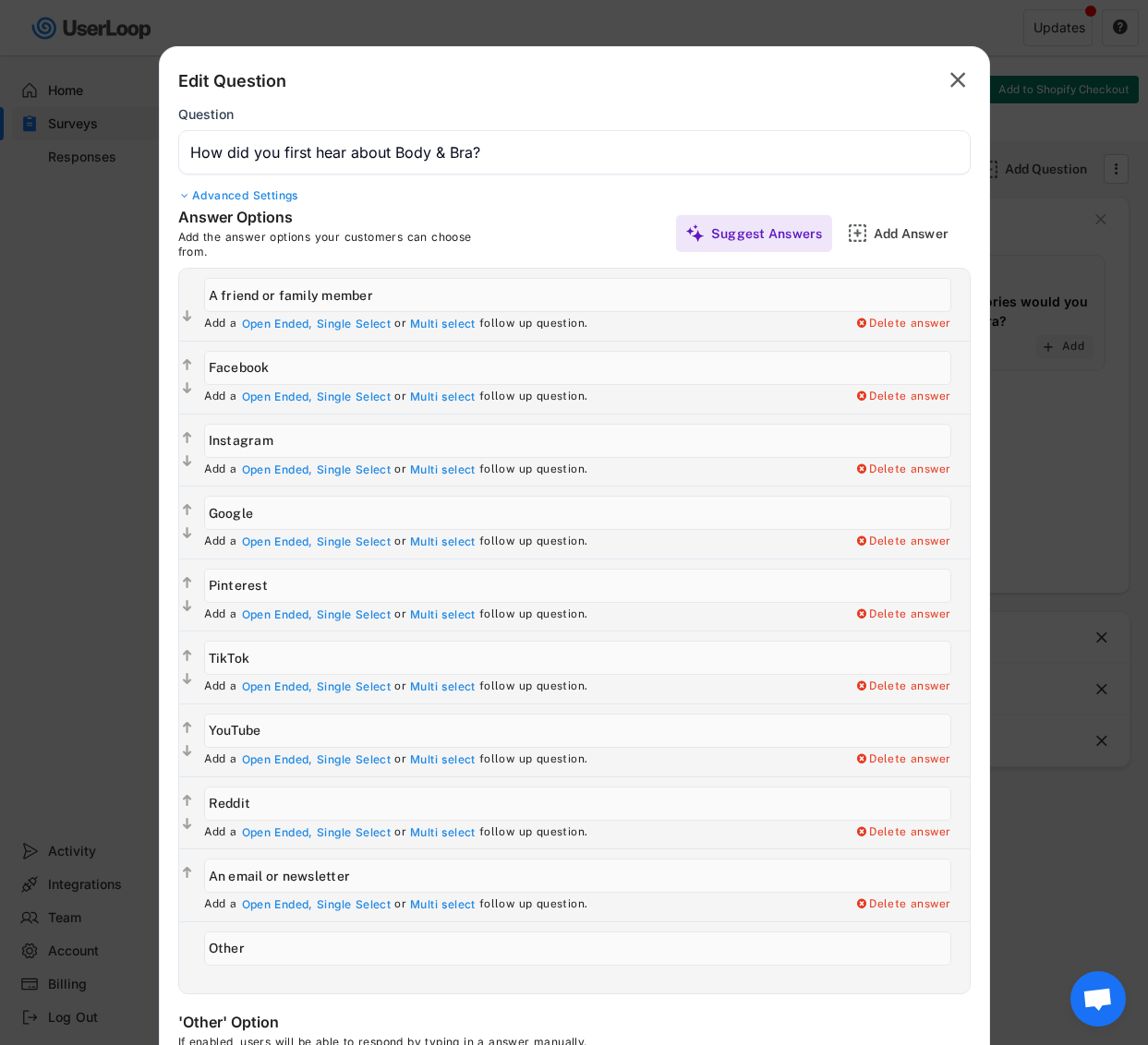
click at [923, 93] on div "Edit Question " at bounding box center [574, 81] width 792 height 32
click at [945, 88] on icon "" at bounding box center [958, 80] width 26 height 30
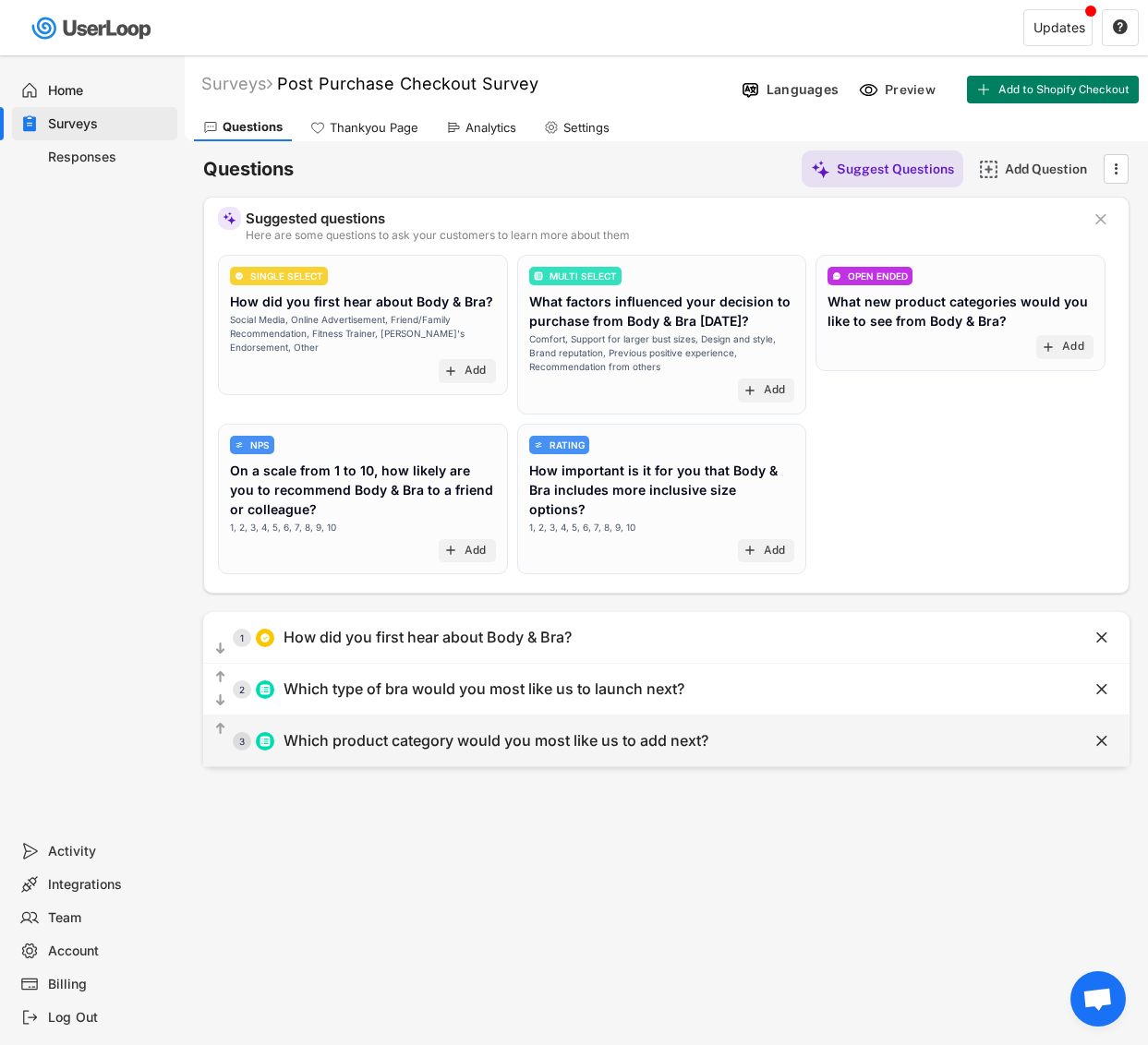
click at [420, 732] on div "Which product category would you most like us to add next?" at bounding box center [496, 741] width 425 height 20
type input "Supportive Nightgowns"
type input "Shaping T-Shirts"
type input "Shaping Leggings"
type input "Supportive Swimwear"
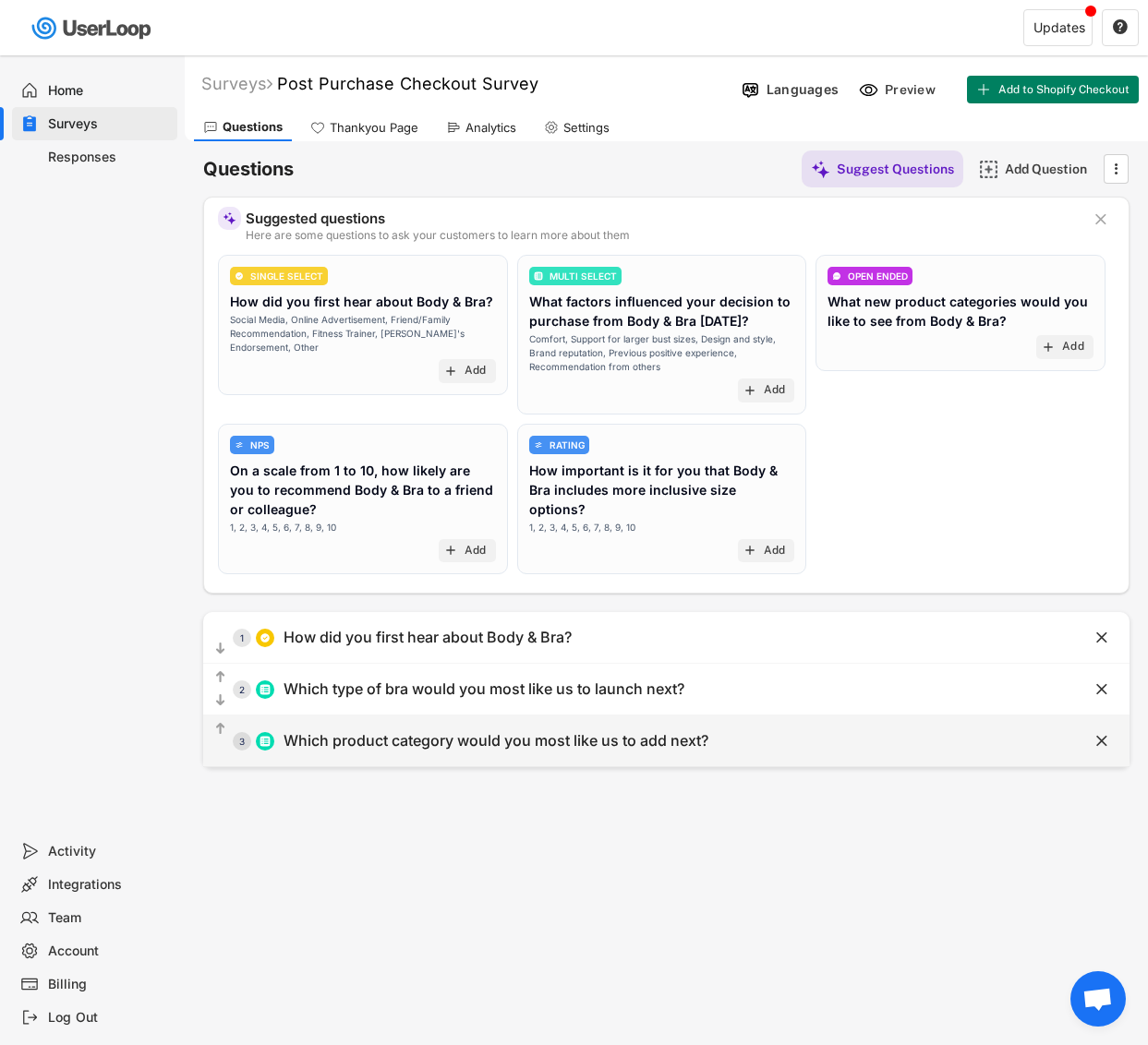
type input "Other underwear styles (bikini, high-waist, etc.)"
type input "Leakproof Underwear"
type input "Shaping Dresses (with bust support)"
type input "Other"
type input "Which product category would you most like us to add next?"
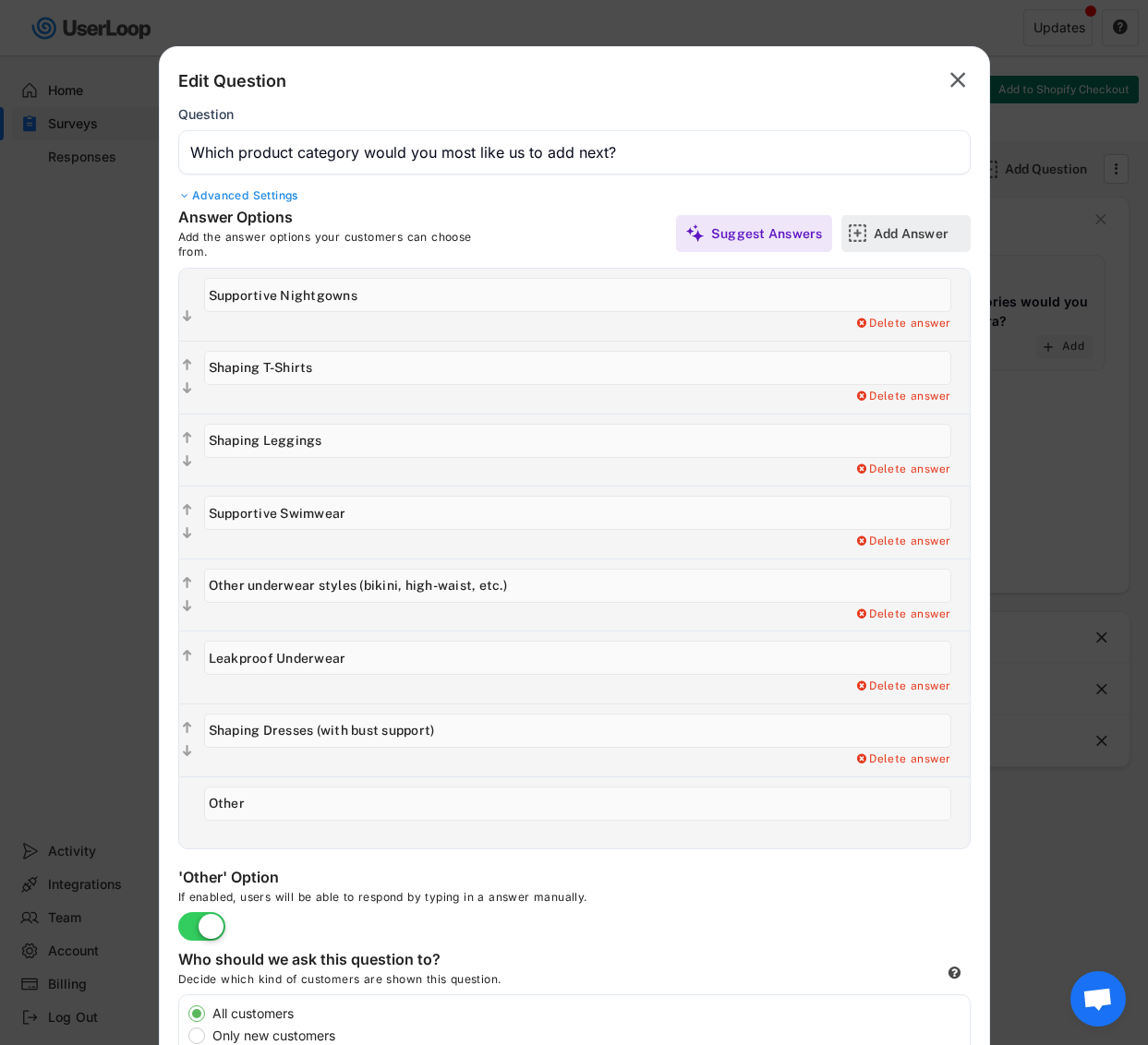
click at [873, 236] on div "Add Answer" at bounding box center [919, 233] width 92 height 17
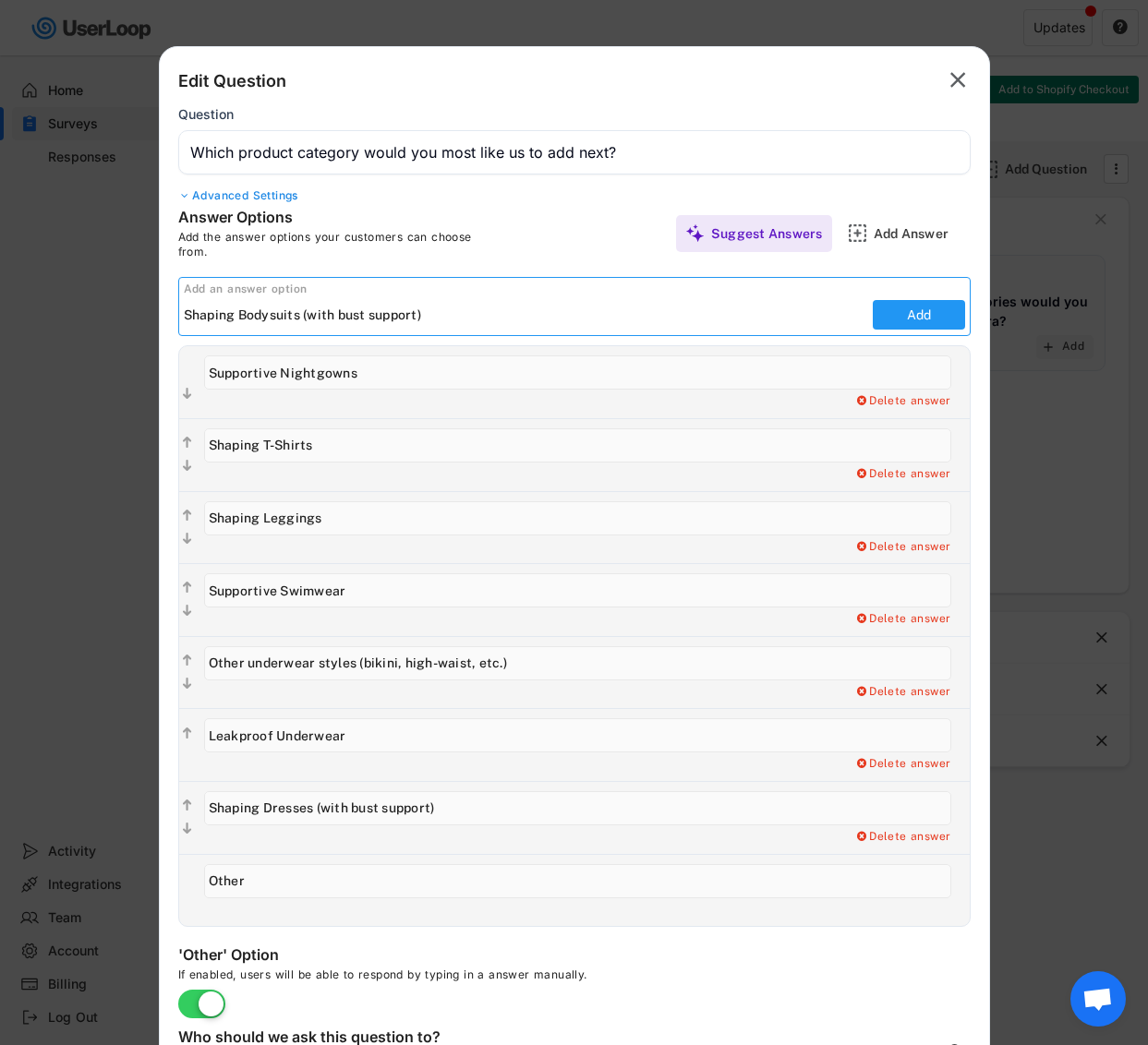
type input "Shaping Bodysuits (with bust support)"
click at [918, 318] on button "Add" at bounding box center [918, 315] width 92 height 30
type input "Shaping Bodysuits (with bust support)"
type input "Other"
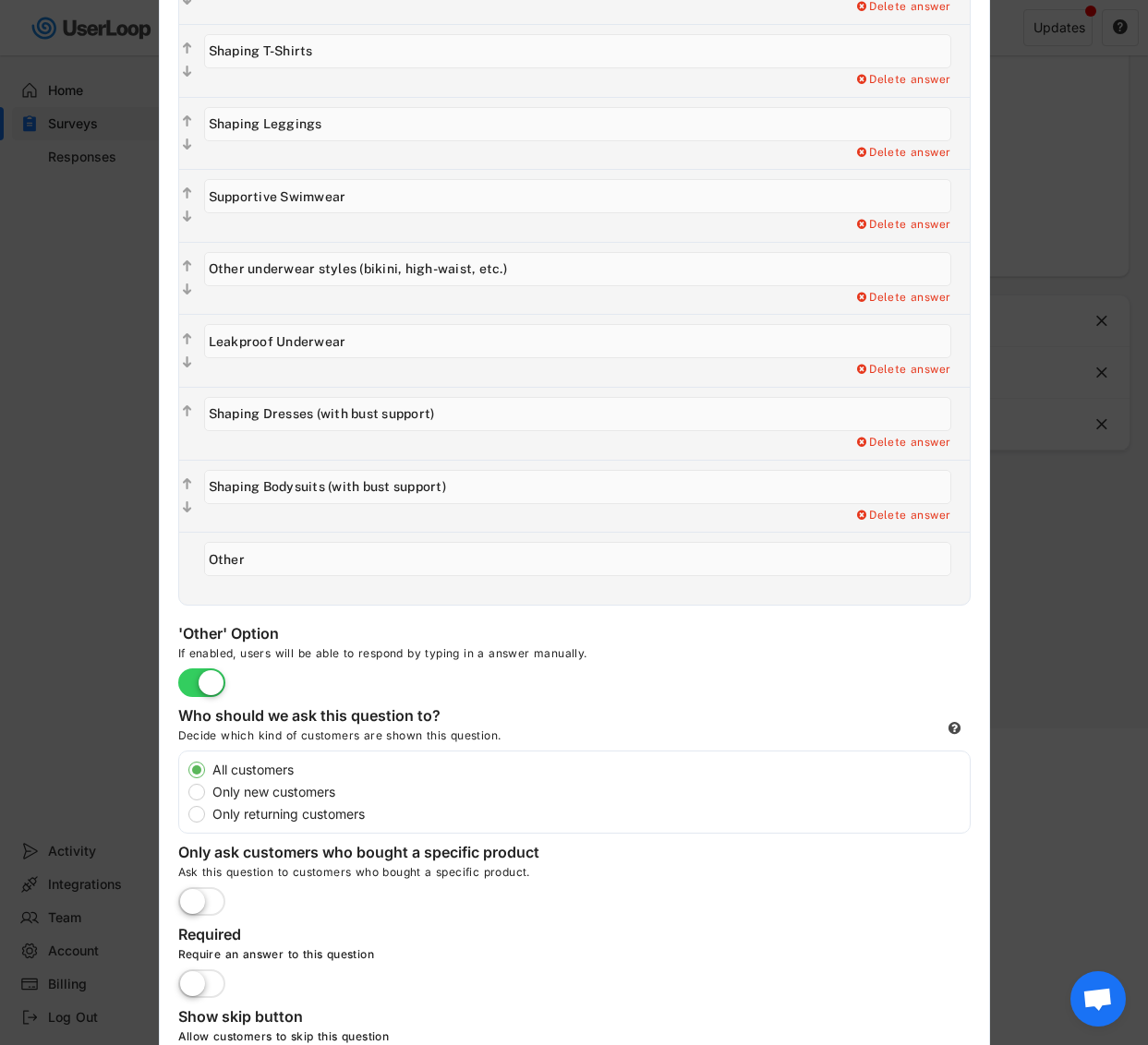
scroll to position [428, 0]
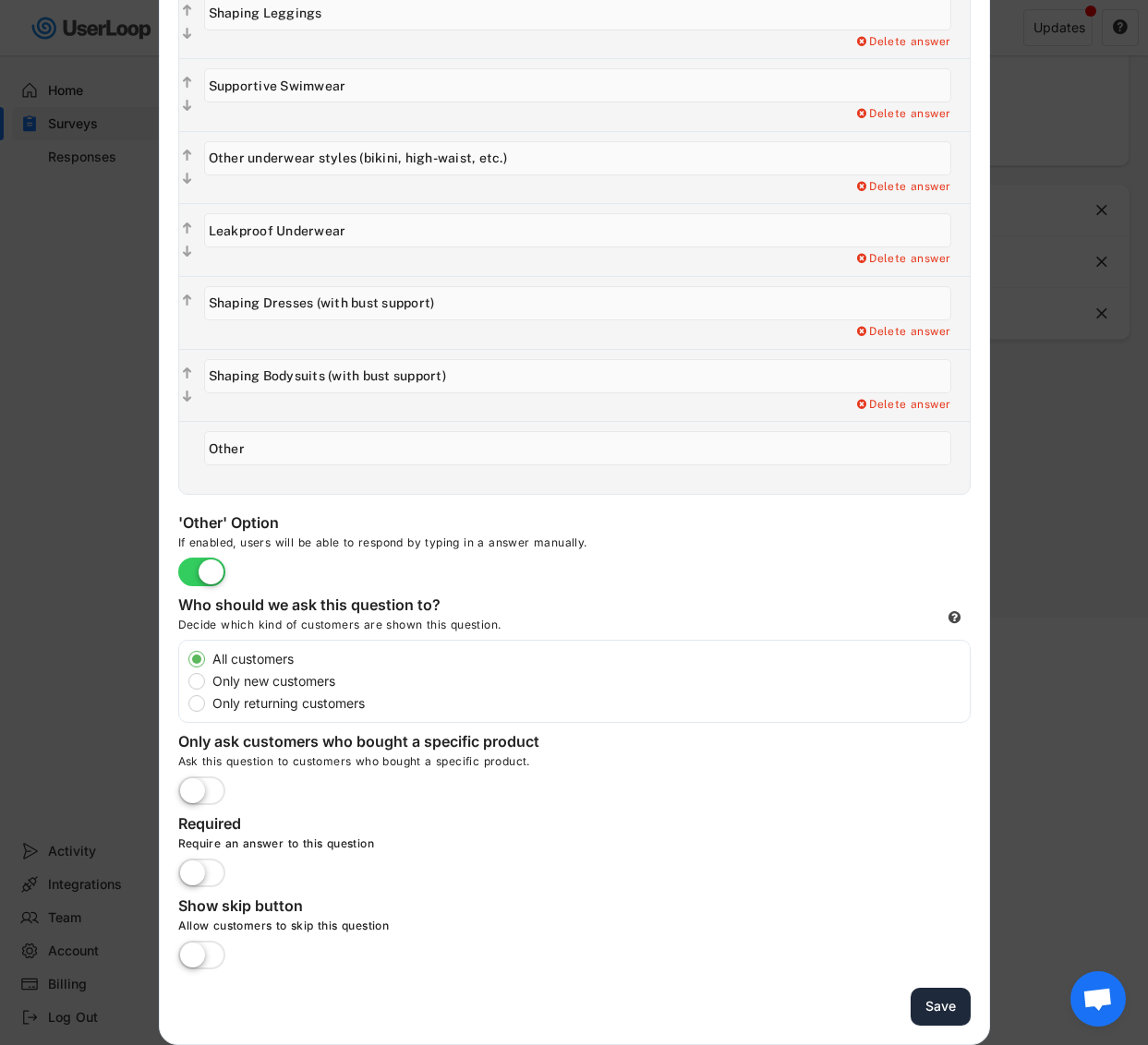
click at [951, 1007] on button "Save" at bounding box center [941, 1007] width 60 height 38
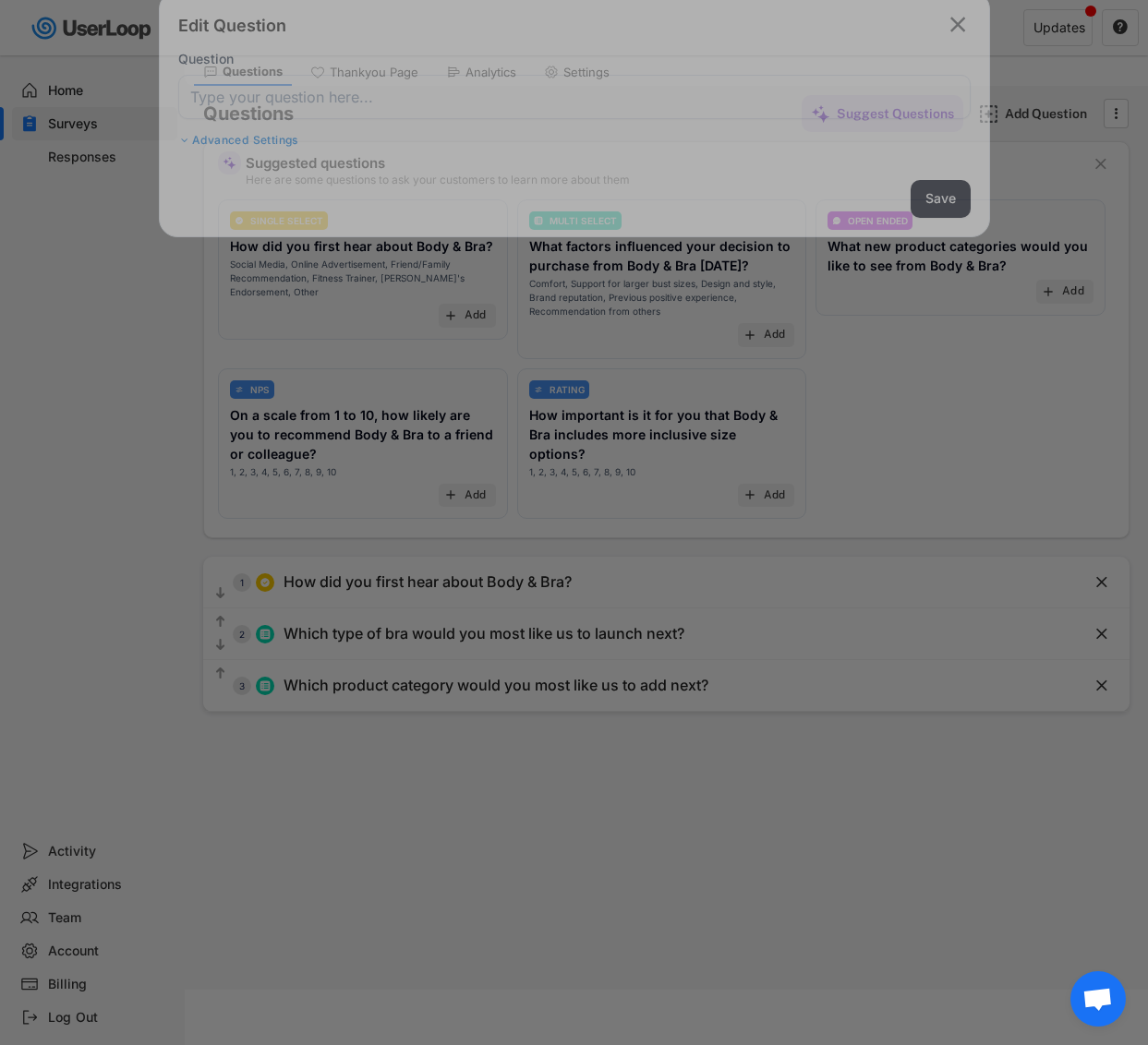
scroll to position [55, 0]
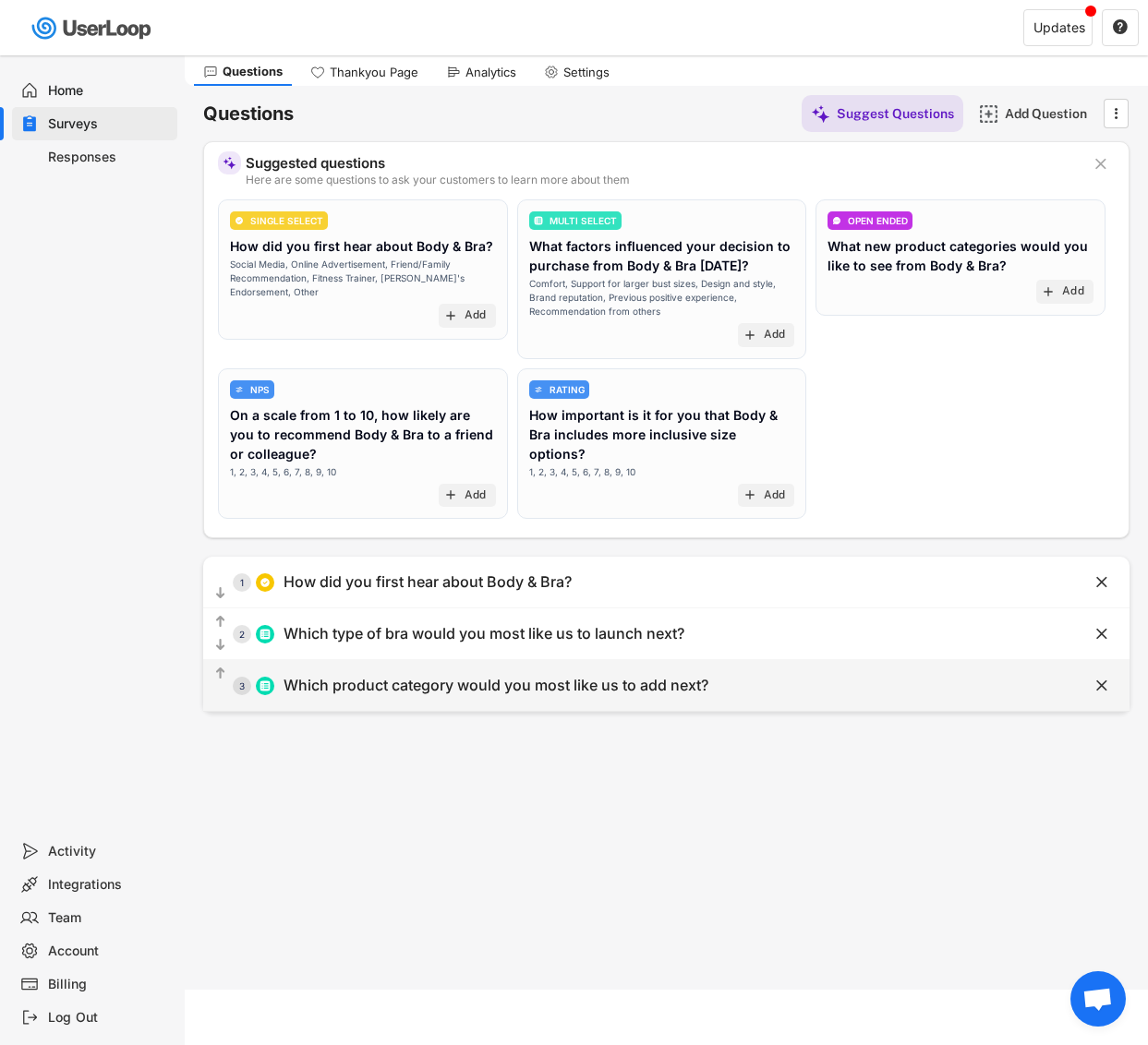
click at [361, 691] on div "Which product category would you most like us to add next?" at bounding box center [496, 685] width 425 height 20
type input "Which product category would you most like us to add next?"
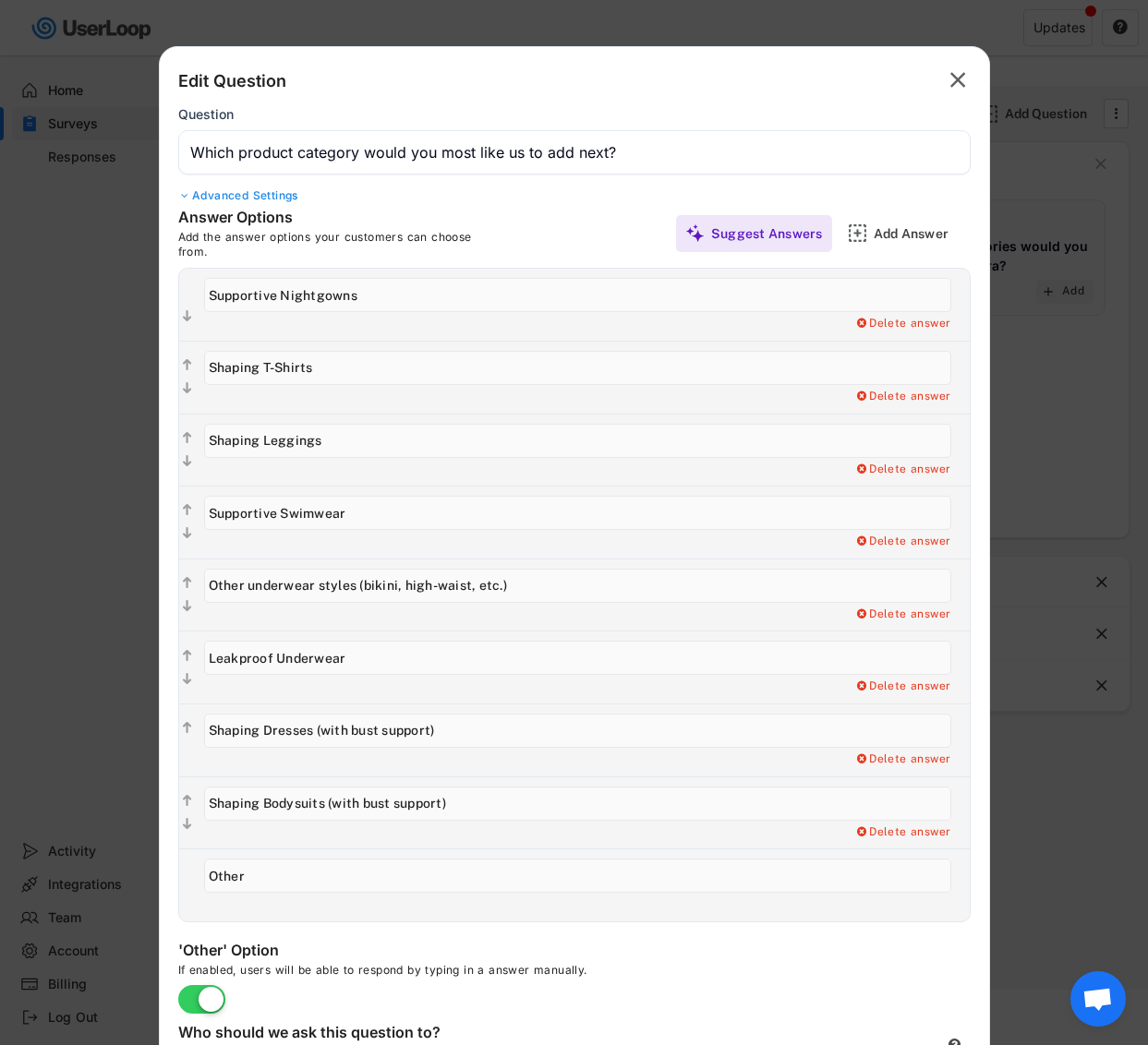
click at [117, 449] on div at bounding box center [574, 522] width 1148 height 1045
